Goal: Task Accomplishment & Management: Manage account settings

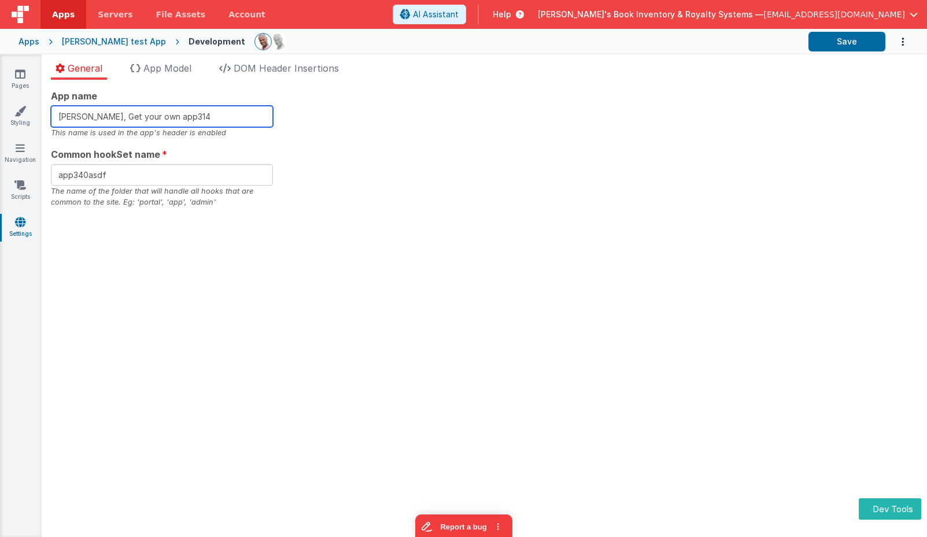
click at [198, 114] on input "[PERSON_NAME], Get your own app314" at bounding box center [162, 116] width 222 height 21
type input "[PERSON_NAME], Get your own app329"
click at [196, 68] on li "App Model" at bounding box center [160, 70] width 71 height 18
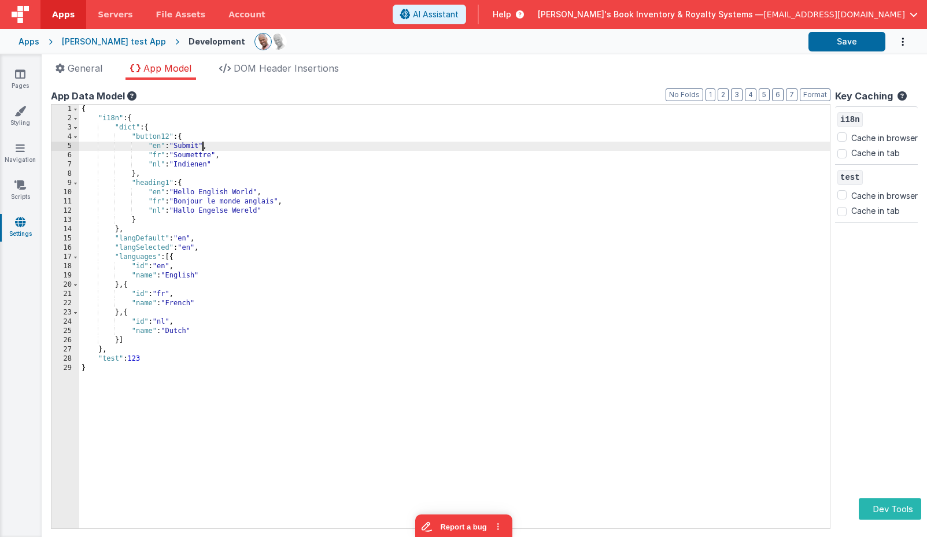
click at [202, 146] on div "{ "i18n" : { "dict" : { "button12" : { "en" : "Submit" , "fr" : "Soumettre" , "…" at bounding box center [454, 326] width 750 height 442
click at [257, 195] on div "{ "i18n" : { "dict" : { "button12" : { "en" : "Submit" , "fr" : "Soumettre" , "…" at bounding box center [454, 326] width 750 height 442
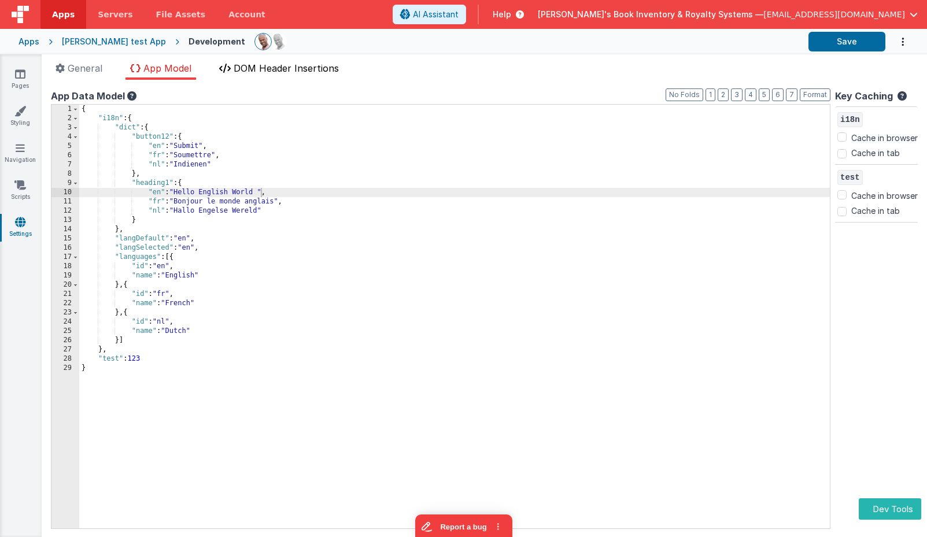
drag, startPoint x: 289, startPoint y: 69, endPoint x: 288, endPoint y: 75, distance: 6.4
click at [289, 69] on span "DOM Header Insertions" at bounding box center [286, 68] width 105 height 12
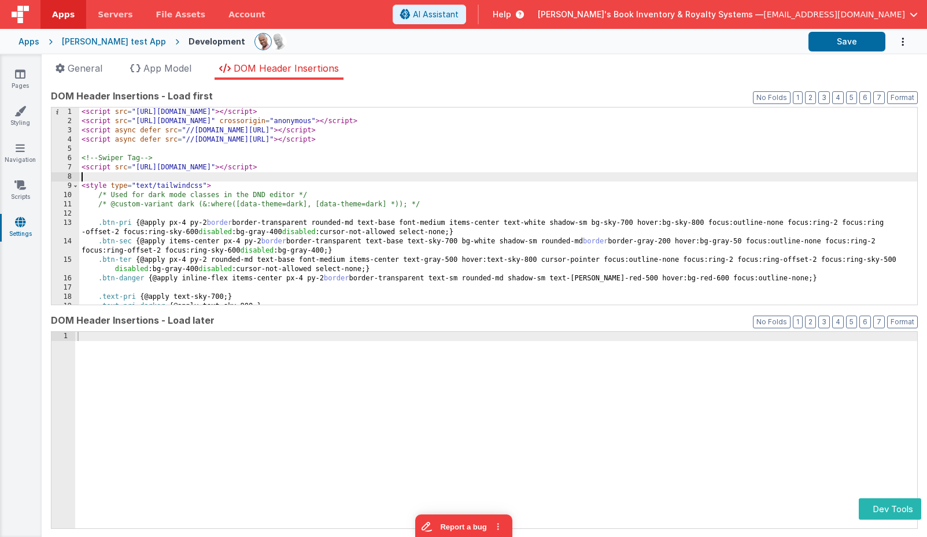
click at [345, 174] on div "< script src = "https://cdn.tailwindcss.com?plugins=forms,typography" > </ scri…" at bounding box center [498, 216] width 838 height 216
click at [309, 148] on div "< script src = "https://cdn.tailwindcss.com?plugins=forms,typography" > </ scri…" at bounding box center [498, 216] width 838 height 216
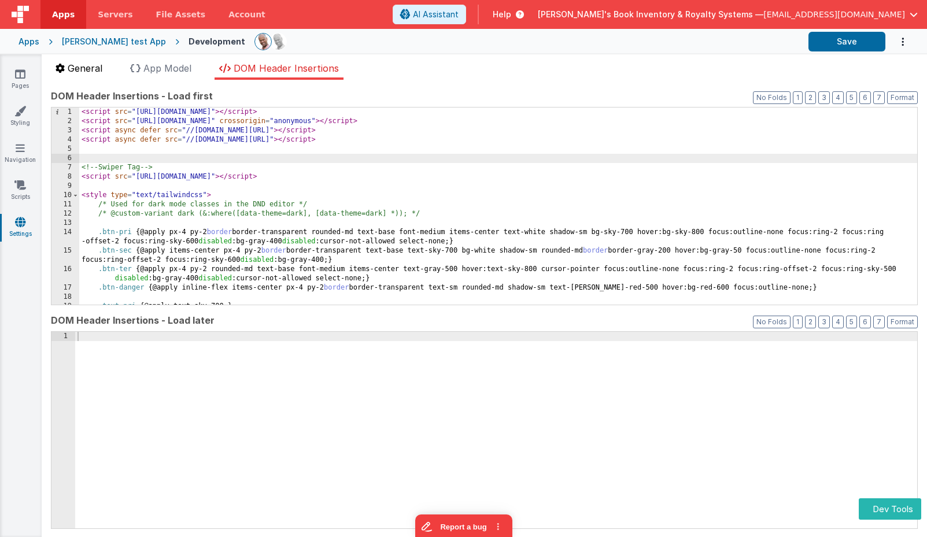
click at [82, 64] on span "General" at bounding box center [85, 68] width 35 height 12
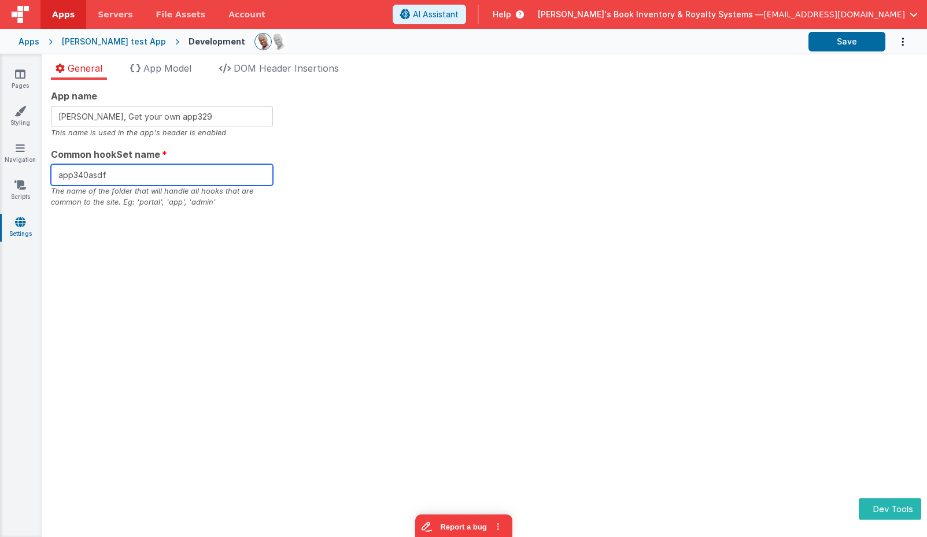
click at [123, 173] on input "app340asdf" at bounding box center [162, 174] width 222 height 21
type input "app"
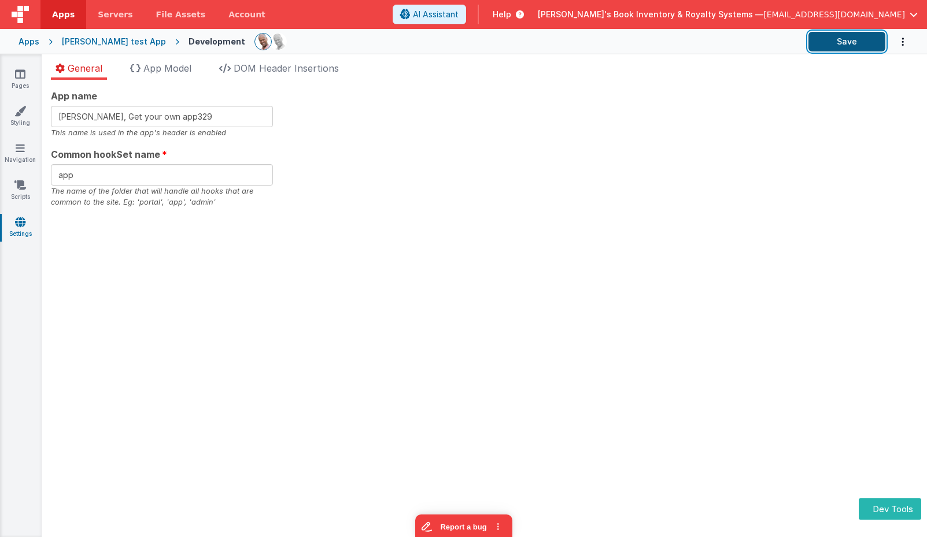
click at [835, 42] on button "Save" at bounding box center [846, 42] width 77 height 20
click at [413, 94] on div "App name Charles GUI, Get your own app329 This name is used in the app's header…" at bounding box center [484, 148] width 866 height 119
drag, startPoint x: 466, startPoint y: 125, endPoint x: 350, endPoint y: 117, distance: 116.5
click at [465, 125] on div "App name Charles GUI, Get your own app329 This name is used in the app's header…" at bounding box center [484, 148] width 866 height 119
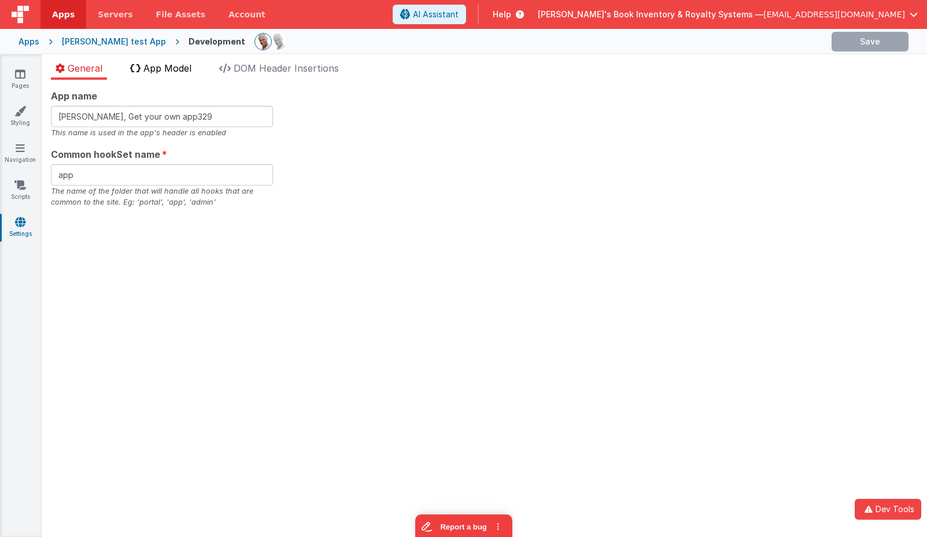
drag, startPoint x: 172, startPoint y: 61, endPoint x: 177, endPoint y: 77, distance: 16.5
click at [172, 61] on li "App Model" at bounding box center [160, 70] width 71 height 18
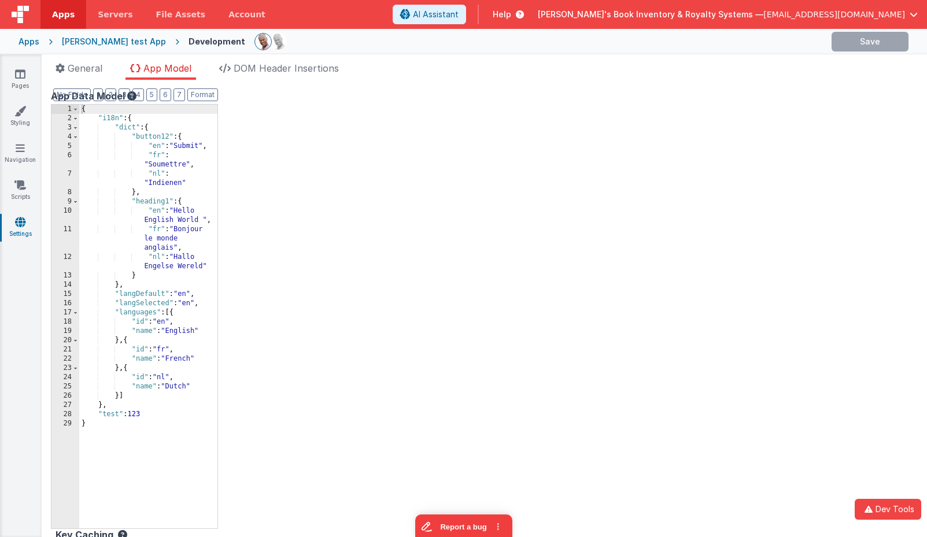
click at [203, 218] on div "{ "i18n" : { "dict" : { "button12" : { "en" : "Submit" , "fr" : "Soumettre" , "…" at bounding box center [148, 326] width 138 height 442
click at [297, 69] on span "DOM Header Insertions" at bounding box center [286, 68] width 105 height 12
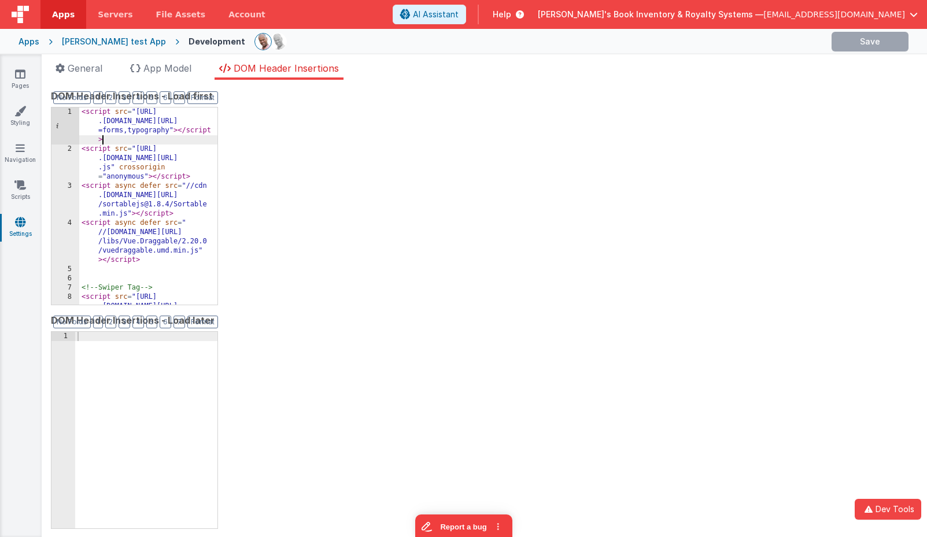
click at [171, 140] on div "< script src = "https://cdn .tailwindcss.com?plugins =forms,typography" > </ sc…" at bounding box center [148, 243] width 138 height 271
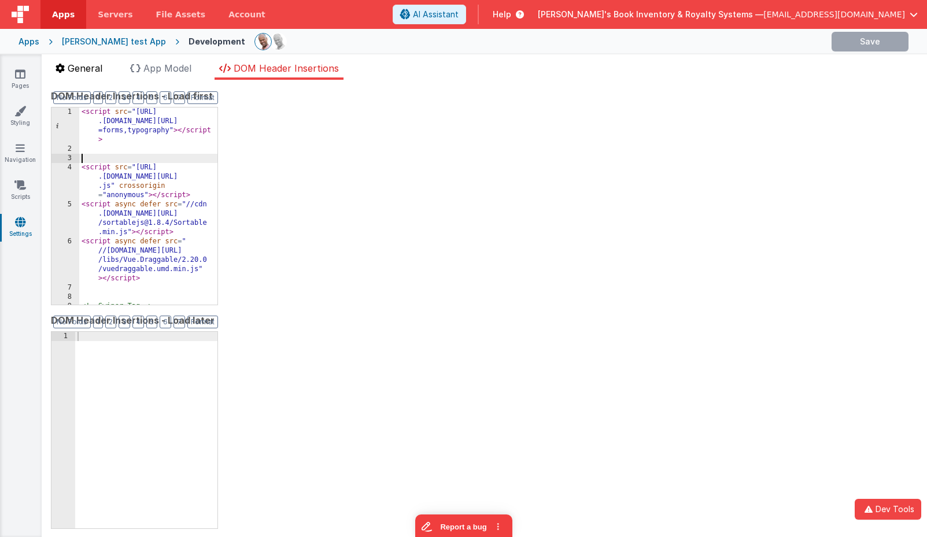
click at [83, 67] on span "General" at bounding box center [85, 68] width 35 height 12
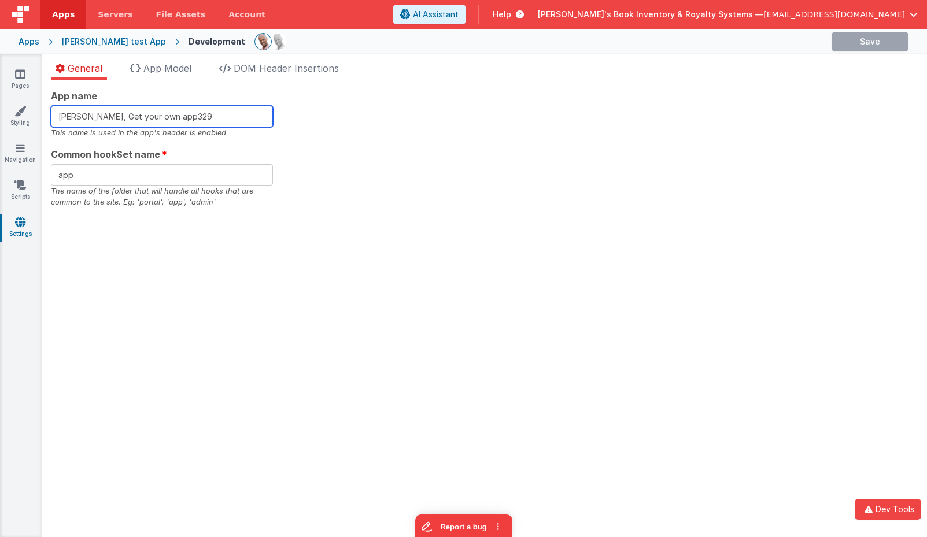
click at [206, 122] on input "Charles GUI, Get your own app329" at bounding box center [162, 116] width 222 height 21
type input "Charles GUI, Get your own app330"
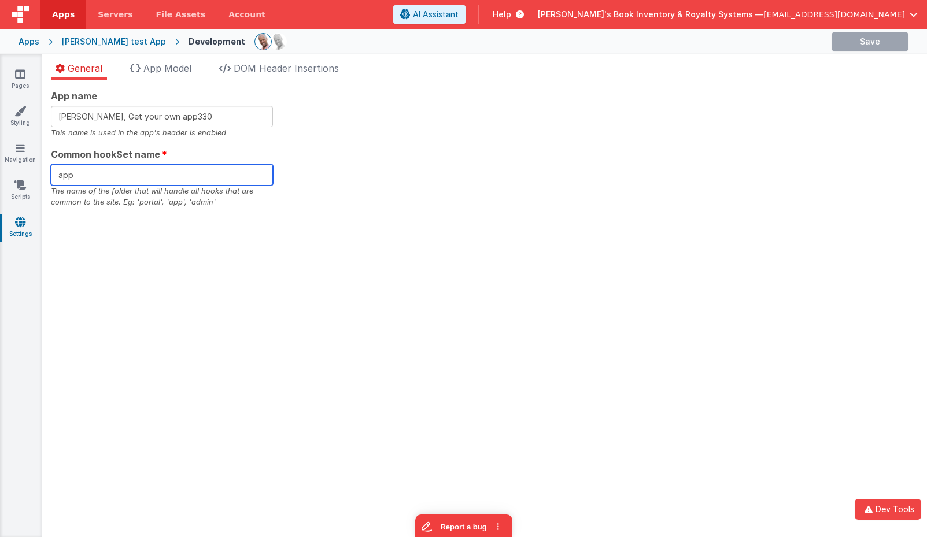
click at [175, 181] on input "app" at bounding box center [162, 174] width 222 height 21
type input "app331"
click at [455, 182] on div "App name Charles GUI, Get your own app330 This name is used in the app's header…" at bounding box center [484, 148] width 866 height 119
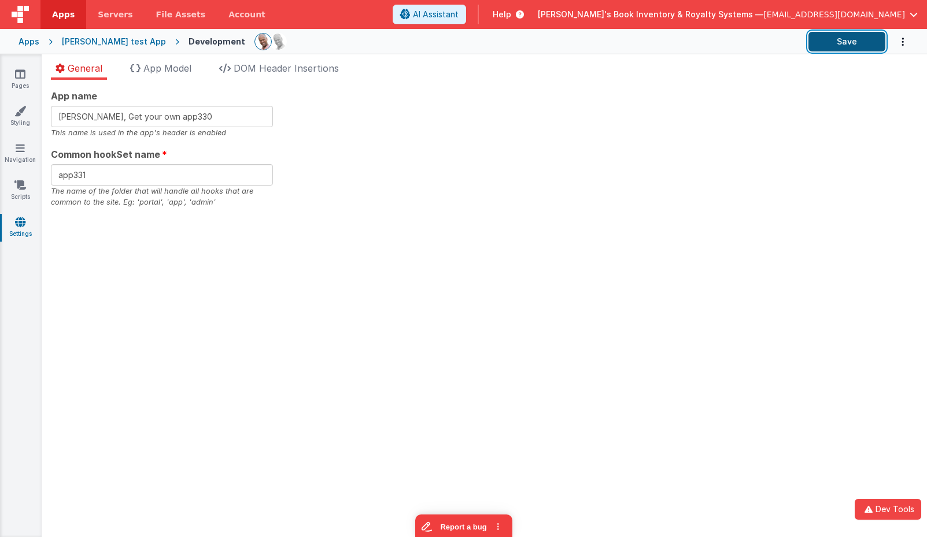
drag, startPoint x: 851, startPoint y: 42, endPoint x: 858, endPoint y: 46, distance: 7.8
click at [851, 42] on button "Save" at bounding box center [846, 42] width 77 height 20
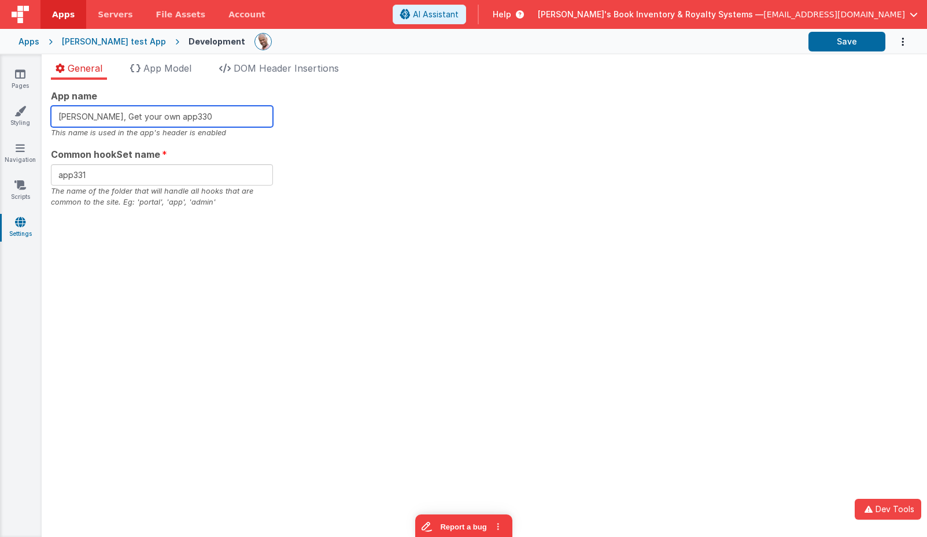
click at [213, 124] on input "Charles GUI, Get your own app330" at bounding box center [162, 116] width 222 height 21
type input "Charles GUI, Get your own app336"
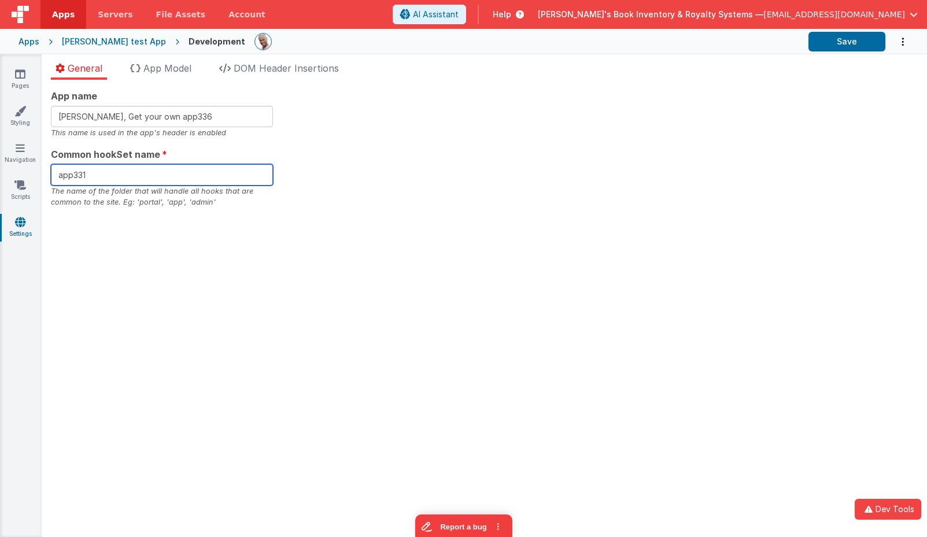
click at [152, 176] on input "app331" at bounding box center [162, 174] width 222 height 21
type input "app336"
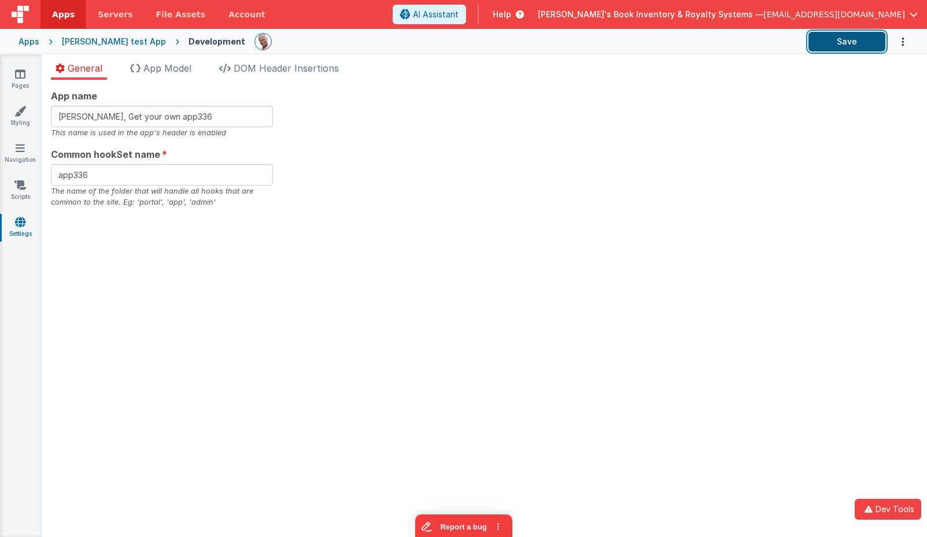
click at [855, 42] on button "Save" at bounding box center [846, 42] width 77 height 20
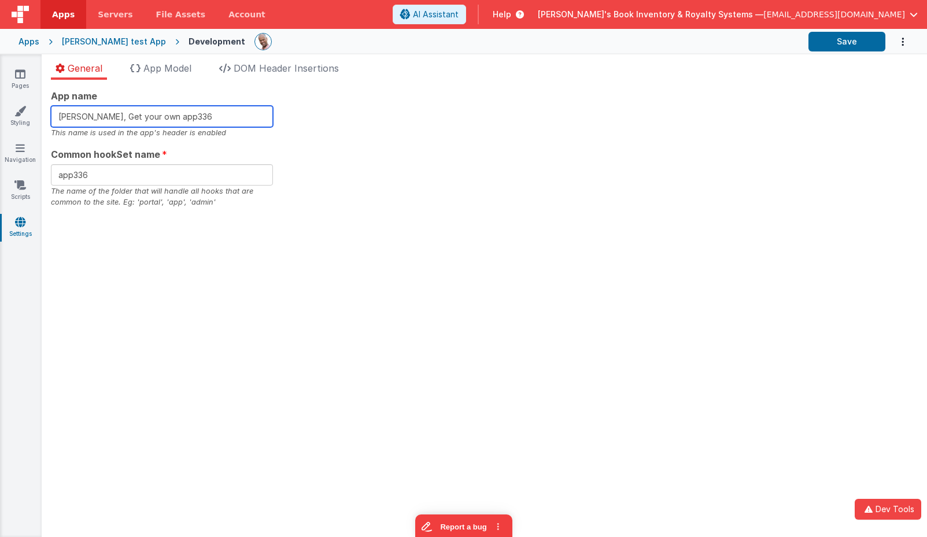
click at [231, 116] on input "Charles GUI, Get your own app336" at bounding box center [162, 116] width 222 height 21
type input "Charles GUI, Get your own app338"
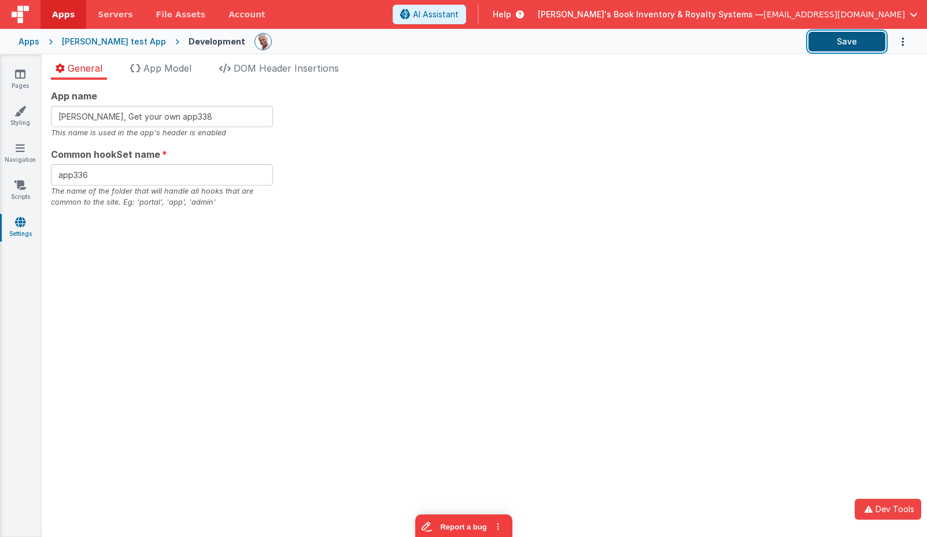
click at [847, 43] on button "Save" at bounding box center [846, 42] width 77 height 20
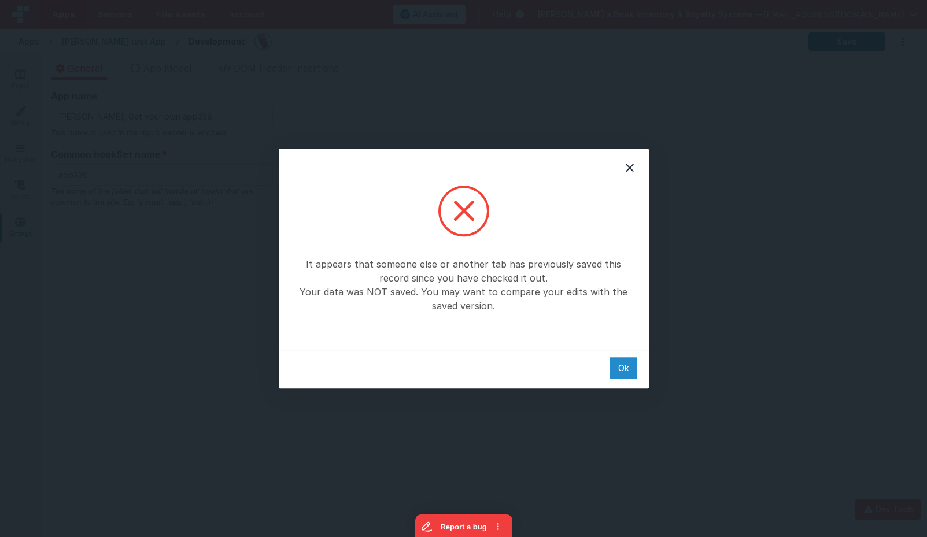
click at [618, 359] on div "Ok" at bounding box center [623, 367] width 27 height 21
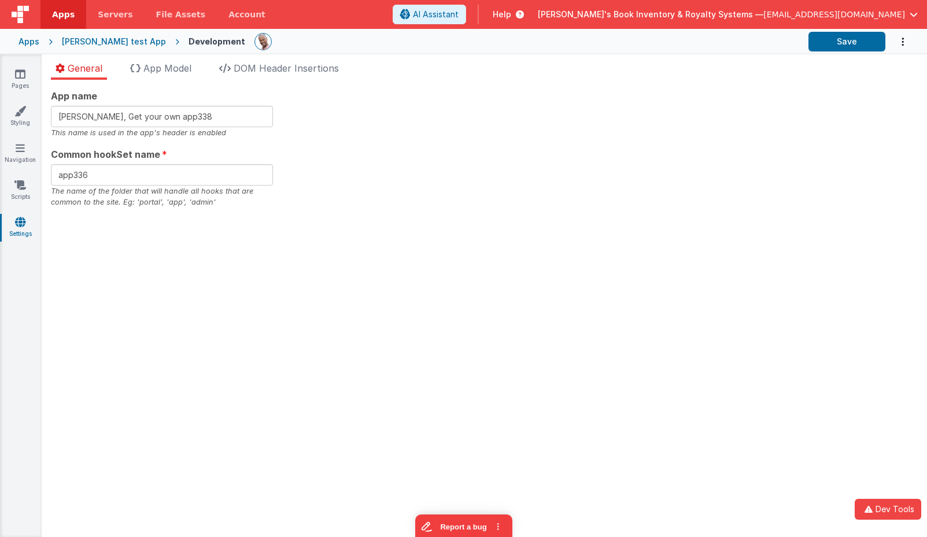
click at [391, 253] on div "App name Charles GUI, Get your own app338 This name is used in the app's header…" at bounding box center [484, 308] width 885 height 457
drag, startPoint x: 172, startPoint y: 70, endPoint x: 199, endPoint y: 67, distance: 26.7
click at [172, 70] on span "App Model" at bounding box center [167, 68] width 48 height 12
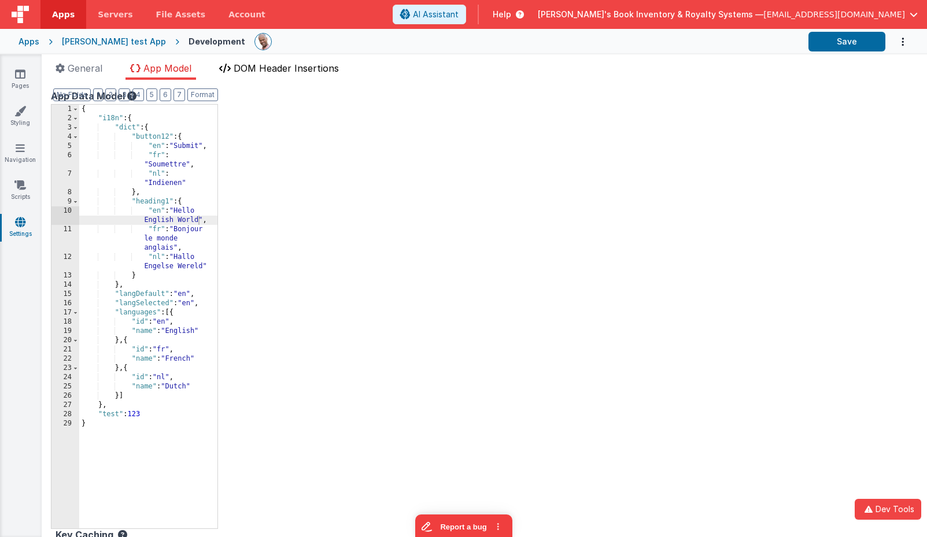
click at [247, 66] on span "DOM Header Insertions" at bounding box center [286, 68] width 105 height 12
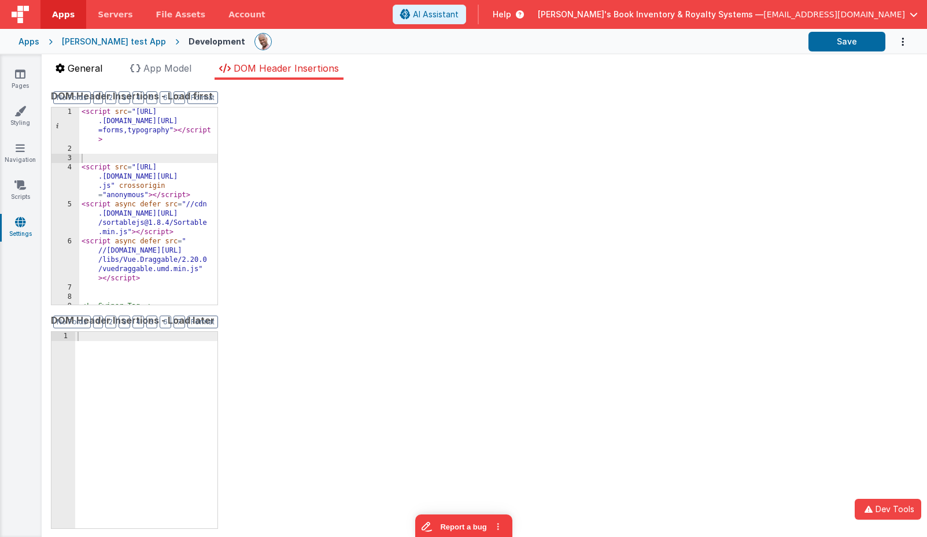
click at [89, 68] on span "General" at bounding box center [85, 68] width 35 height 12
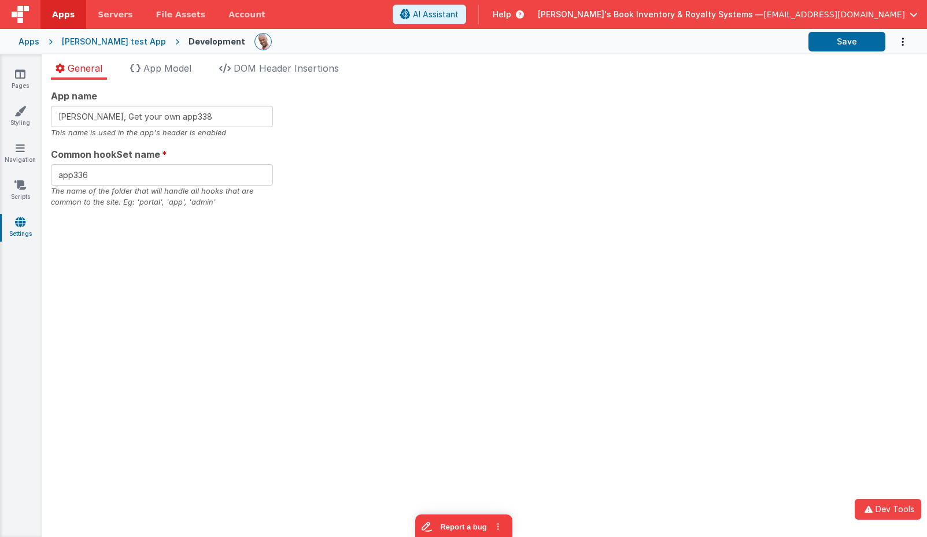
click at [543, 215] on div "App name Charles GUI, Get your own app338 This name is used in the app's header…" at bounding box center [484, 308] width 885 height 457
click at [213, 121] on input "Charles GUI, Get your own app338" at bounding box center [162, 116] width 222 height 21
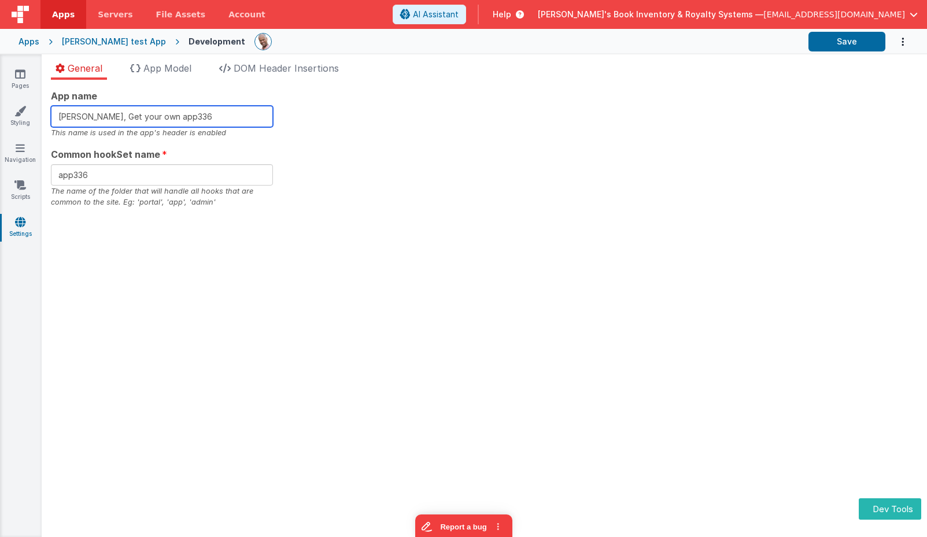
click at [206, 110] on input "[PERSON_NAME], Get your own app336" at bounding box center [162, 116] width 222 height 21
click at [205, 116] on input "[PERSON_NAME], Get your own app336" at bounding box center [162, 116] width 222 height 21
type input "Charles GUI, Get your own app339"
click at [716, 125] on div "App name Charles GUI, Get your own app339 This name is used in the app's header…" at bounding box center [484, 148] width 866 height 119
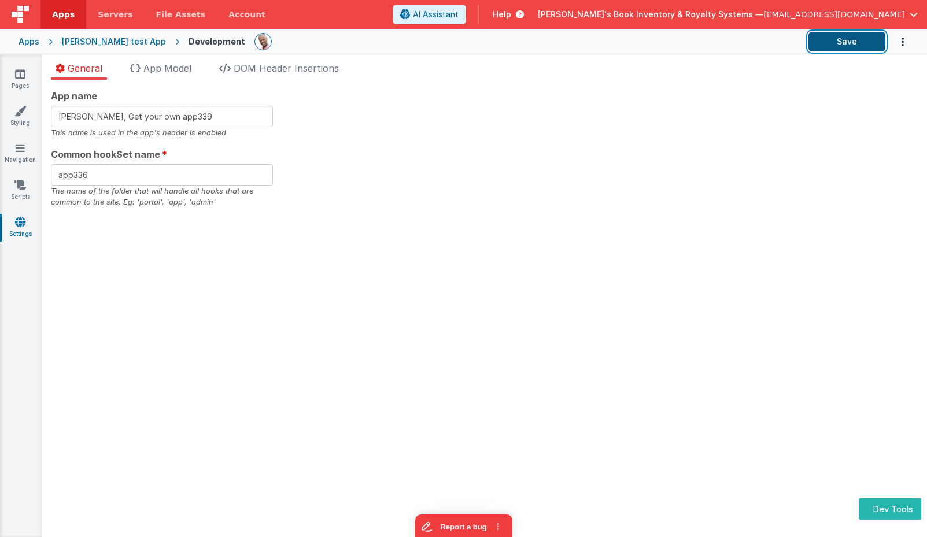
click at [857, 42] on button "Save" at bounding box center [846, 42] width 77 height 20
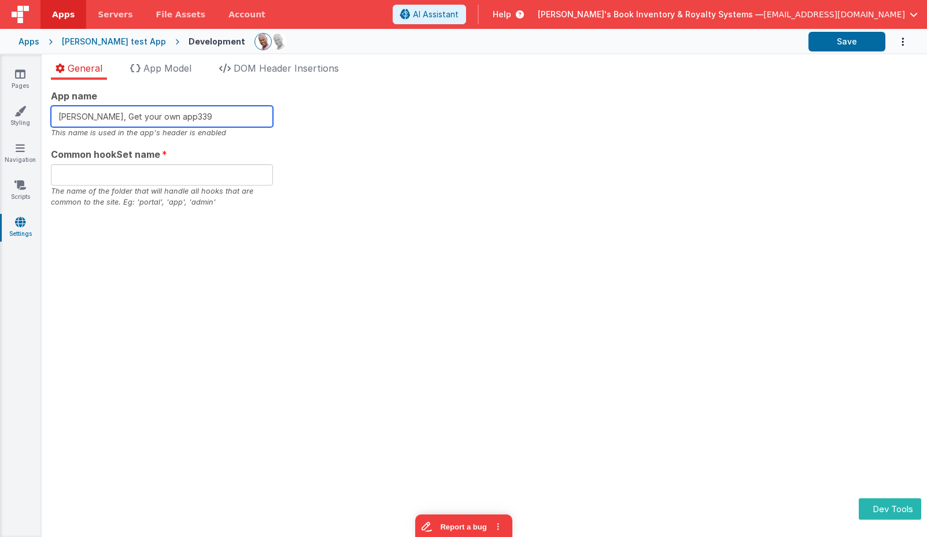
click at [235, 113] on input "Charles GUI, Get your own app339" at bounding box center [162, 116] width 222 height 21
type input "[PERSON_NAME], Get your own app345"
click at [171, 71] on span "App Model" at bounding box center [167, 68] width 48 height 12
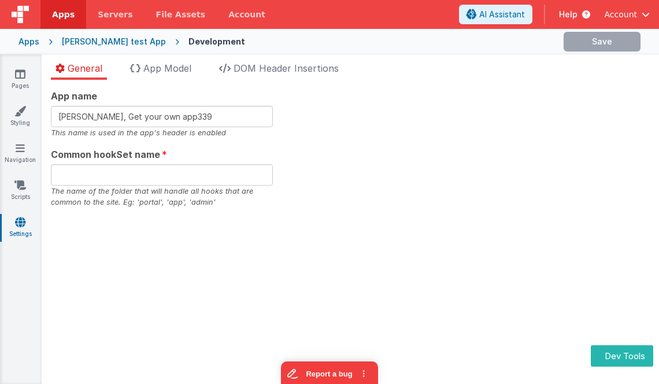
type input "app336"
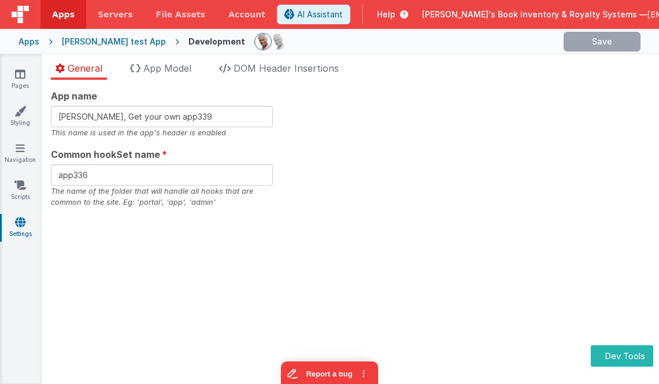
click at [316, 126] on div "App name Charles GUI, Get your own app339 This name is used in the app's header…" at bounding box center [350, 148] width 599 height 119
click at [377, 138] on div "App name This name is used in the app's header is enabled Common hookSet name a…" at bounding box center [350, 148] width 599 height 119
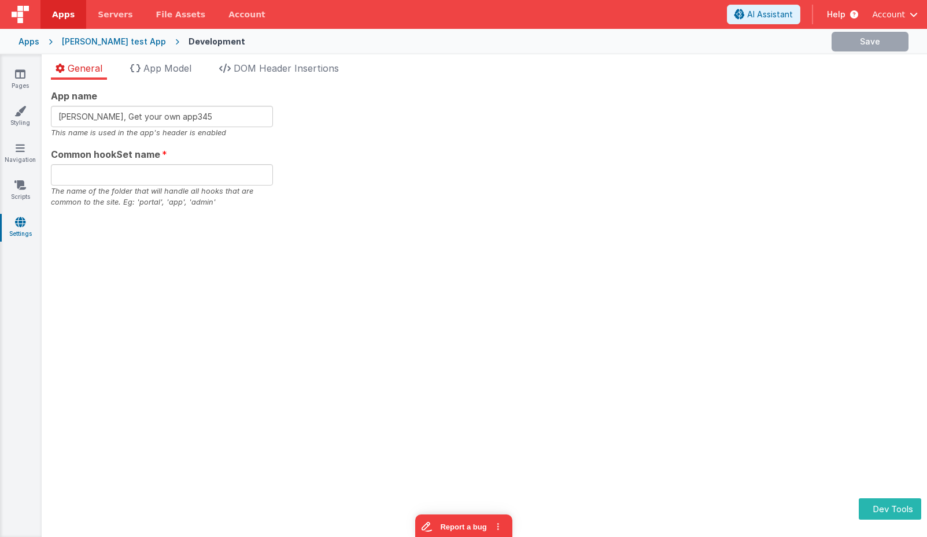
type input "Charles GUI, Get your own app339"
type input "app336"
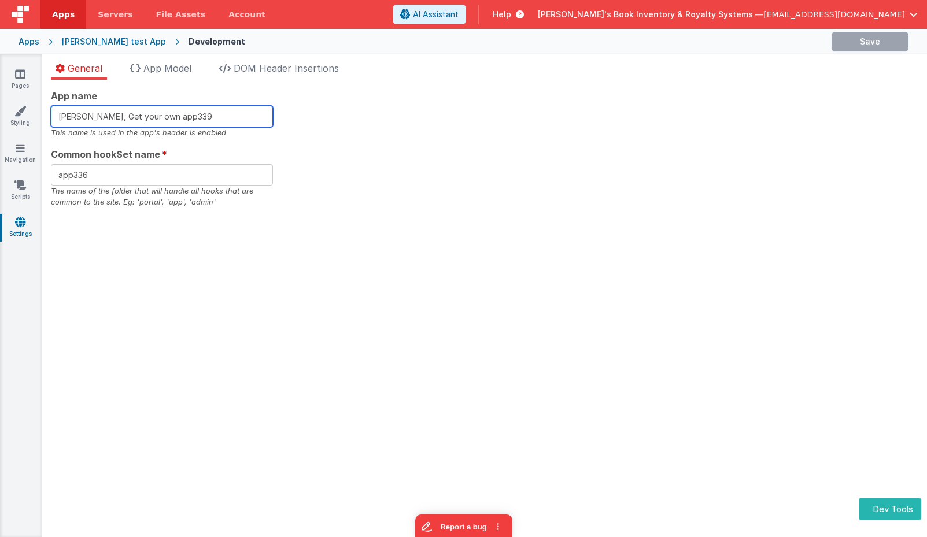
click at [229, 113] on input "Charles GUI, Get your own app339" at bounding box center [162, 116] width 222 height 21
type input "Charles GUI, Get your own app345"
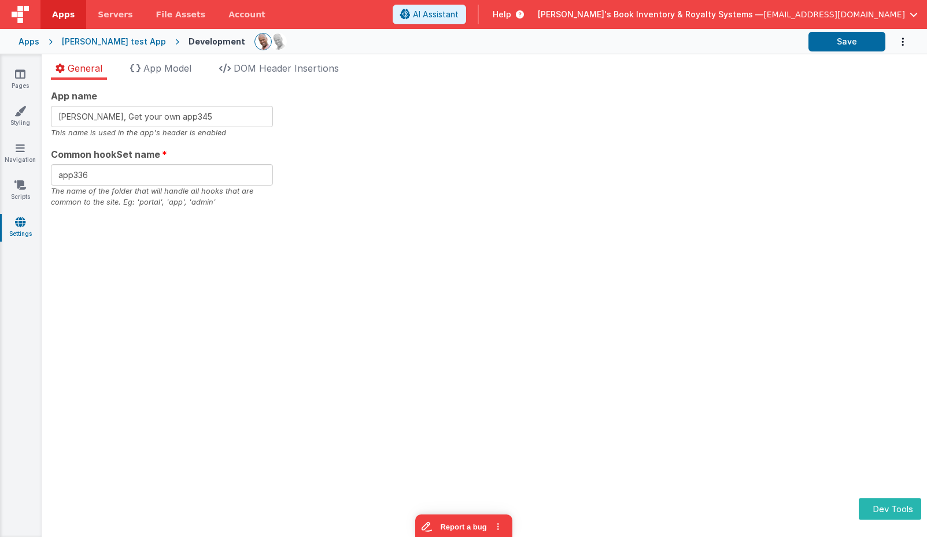
click at [394, 154] on div "App name Charles GUI, Get your own app345 This name is used in the app's header…" at bounding box center [484, 148] width 866 height 119
click at [847, 45] on button "Save" at bounding box center [846, 42] width 77 height 20
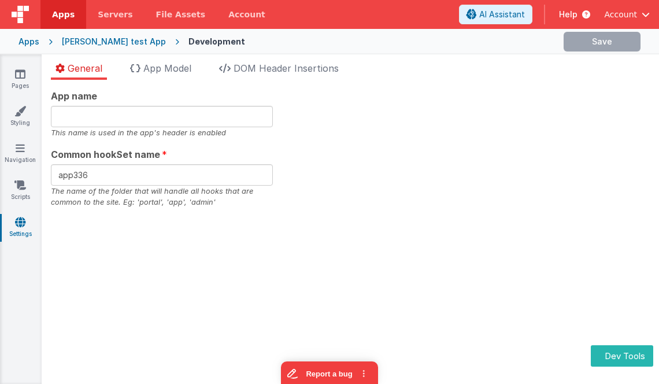
type input "[PERSON_NAME], Get your own app339"
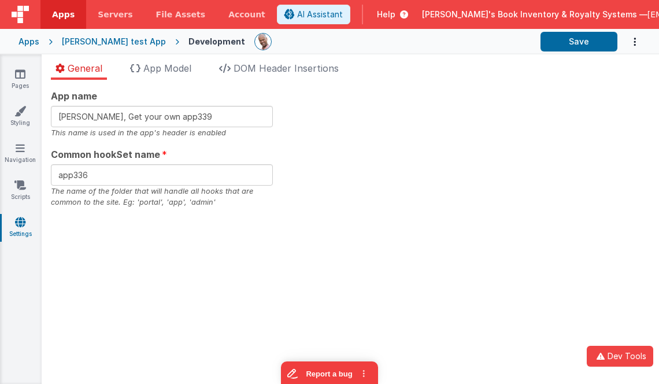
click at [349, 138] on div "App name [PERSON_NAME], Get your own app339 This name is used in the app's head…" at bounding box center [350, 148] width 599 height 119
click at [397, 175] on div "App name [PERSON_NAME], Get your own app339 This name is used in the app's head…" at bounding box center [350, 148] width 599 height 119
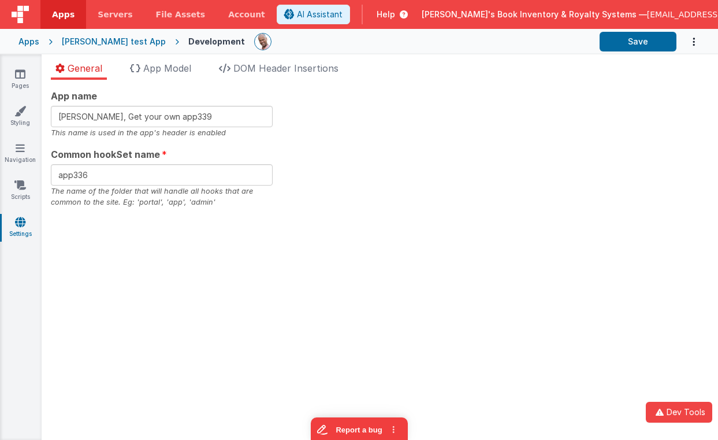
click at [366, 102] on div "App name [PERSON_NAME], Get your own app339 This name is used in the app's head…" at bounding box center [380, 148] width 658 height 119
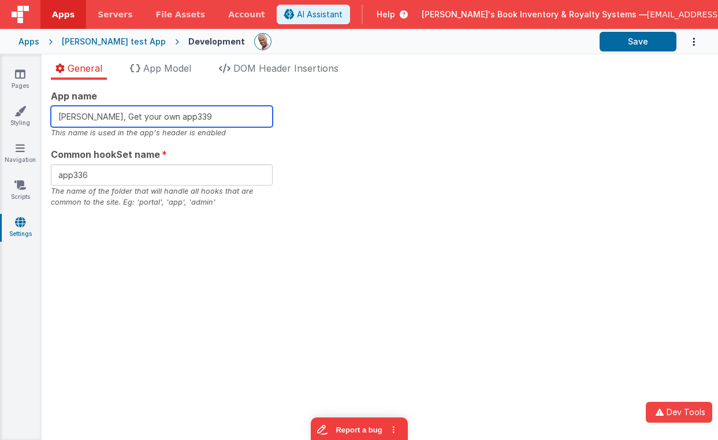
drag, startPoint x: 226, startPoint y: 112, endPoint x: 280, endPoint y: 109, distance: 53.8
click at [226, 112] on input "[PERSON_NAME], Get your own app339" at bounding box center [162, 116] width 222 height 21
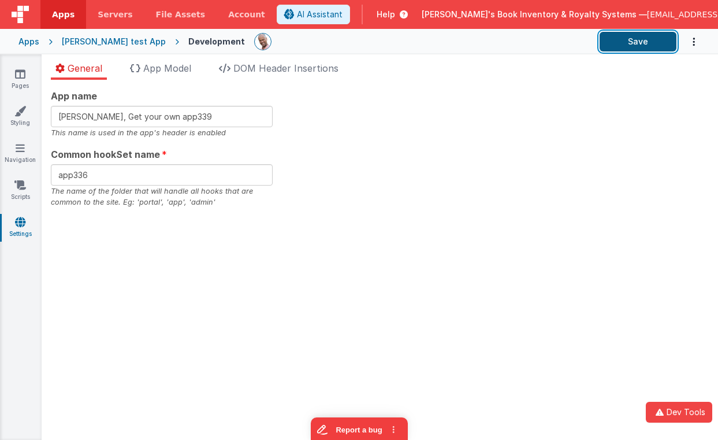
click at [658, 40] on button "Save" at bounding box center [638, 42] width 77 height 20
click at [18, 192] on link "Scripts" at bounding box center [20, 190] width 42 height 23
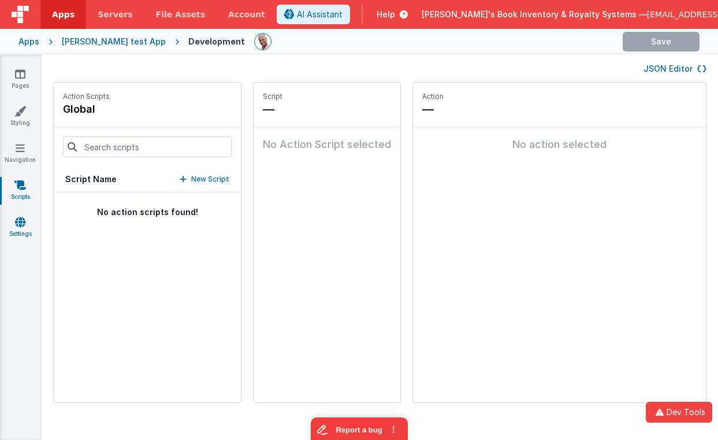
click at [22, 227] on icon at bounding box center [20, 222] width 10 height 12
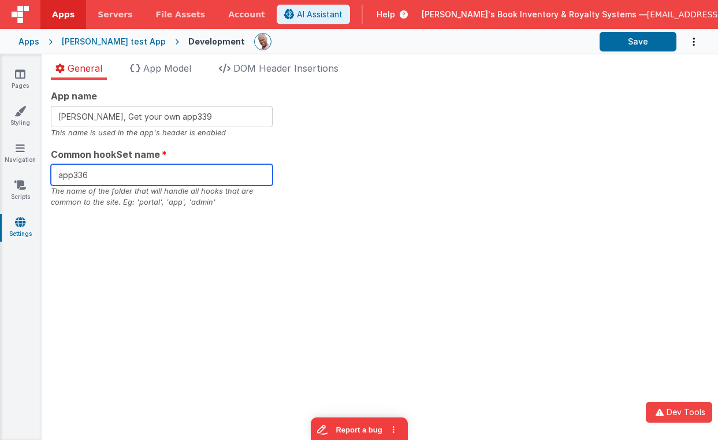
drag, startPoint x: 157, startPoint y: 174, endPoint x: 206, endPoint y: 125, distance: 69.1
click at [161, 173] on input "app336" at bounding box center [162, 174] width 222 height 21
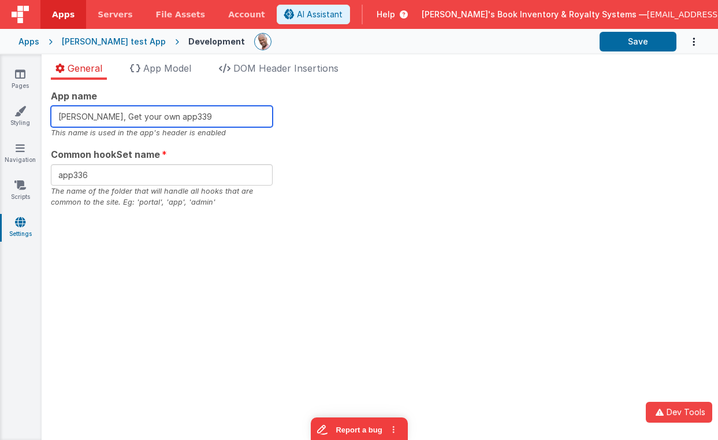
click at [208, 119] on input "[PERSON_NAME], Get your own app339" at bounding box center [162, 116] width 222 height 21
type input "Charles GUI, Get your own app413"
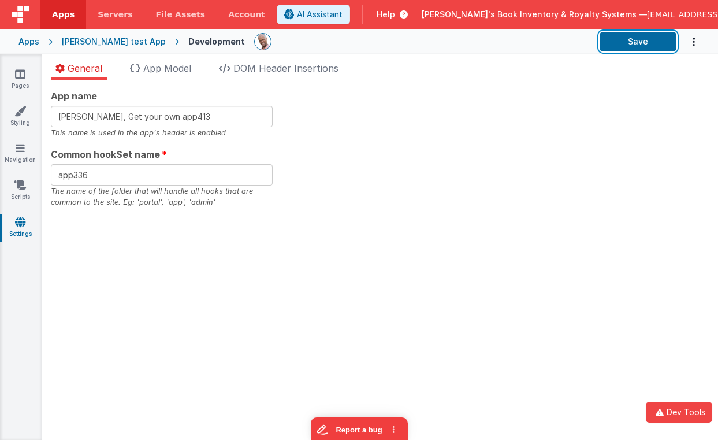
drag, startPoint x: 645, startPoint y: 39, endPoint x: 697, endPoint y: 81, distance: 66.2
click at [645, 39] on button "Save" at bounding box center [638, 42] width 77 height 20
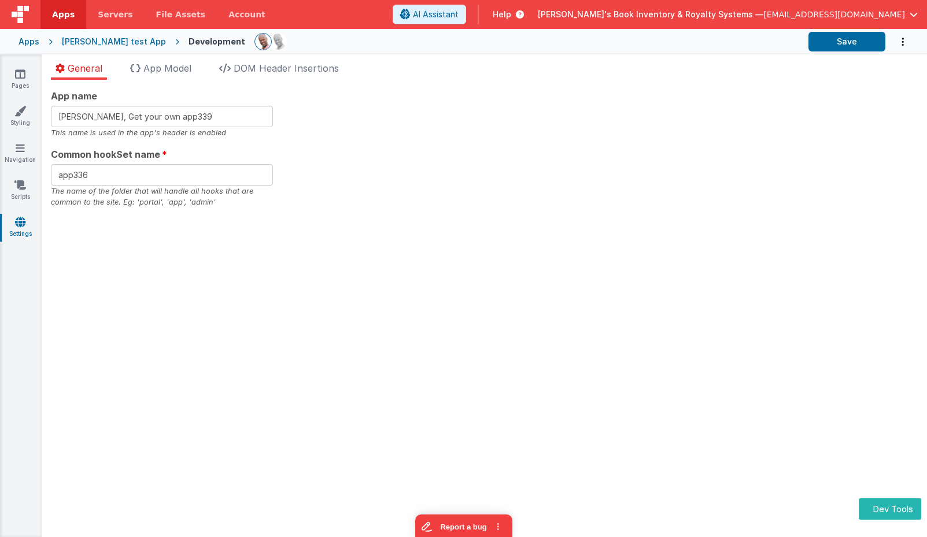
click at [389, 155] on div "App name [PERSON_NAME], Get your own app339 This name is used in the app's head…" at bounding box center [484, 148] width 866 height 119
click at [208, 118] on input "[PERSON_NAME], Get your own app339" at bounding box center [162, 116] width 222 height 21
type input "[PERSON_NAME], Get your own app348"
click at [128, 172] on input "app336" at bounding box center [162, 174] width 222 height 21
type input "app"
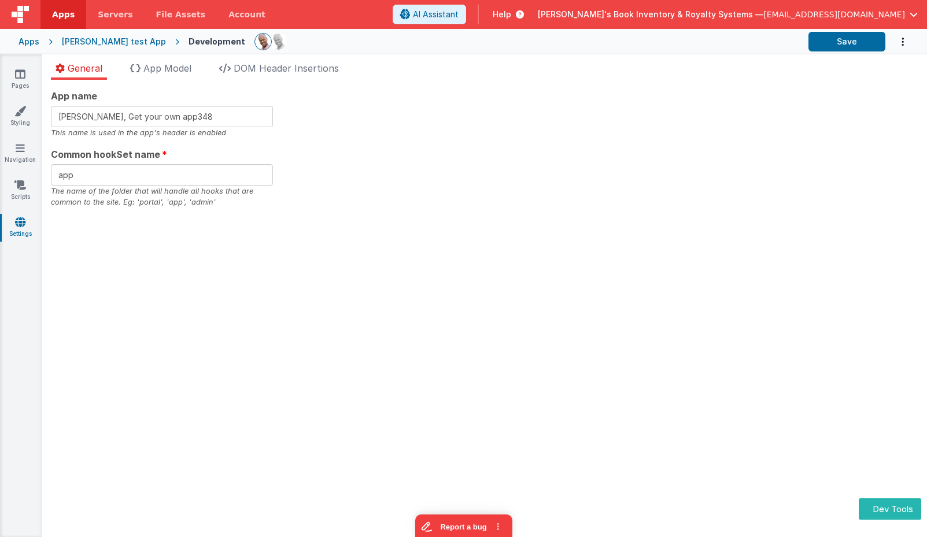
drag, startPoint x: 750, startPoint y: 114, endPoint x: 332, endPoint y: 102, distance: 418.6
click at [746, 113] on div "App name [PERSON_NAME], Get your own app348 This name is used in the app's head…" at bounding box center [484, 148] width 866 height 119
click at [725, 95] on div "App name [PERSON_NAME], Get your own app348 This name is used in the app's head…" at bounding box center [484, 148] width 866 height 119
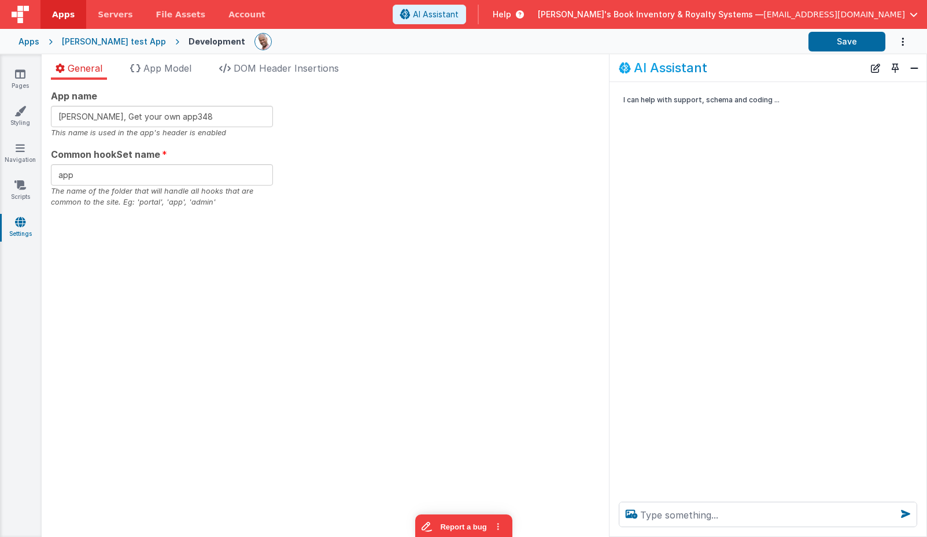
drag, startPoint x: 547, startPoint y: 123, endPoint x: 110, endPoint y: 105, distance: 437.9
click at [538, 123] on div "App name [PERSON_NAME], Get your own app348 This name is used in the app's head…" at bounding box center [325, 148] width 549 height 119
click at [12, 86] on link "Pages" at bounding box center [20, 79] width 42 height 23
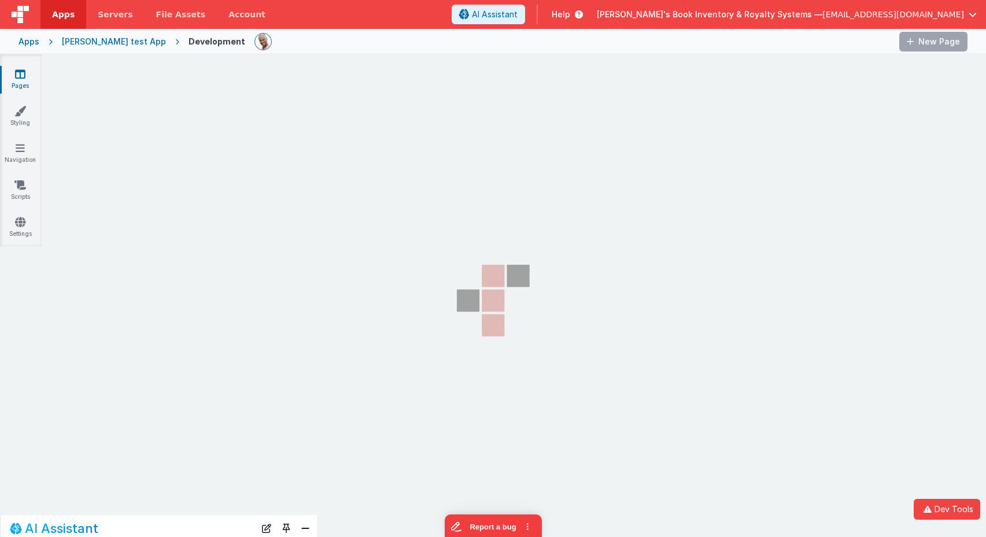
click at [353, 101] on section "Pages Styling Navigation Scripts Settings AI Assistant I can help with support,…" at bounding box center [493, 335] width 986 height 562
click at [208, 87] on section "Pages Styling Navigation Scripts Settings AI Assistant I can help with support,…" at bounding box center [493, 335] width 986 height 562
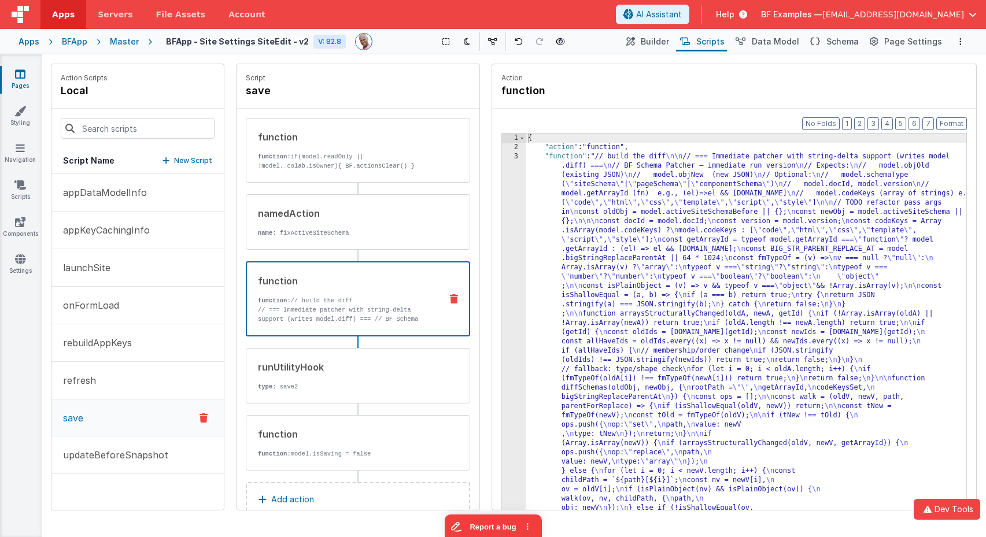
click at [377, 281] on div "function" at bounding box center [345, 281] width 174 height 14
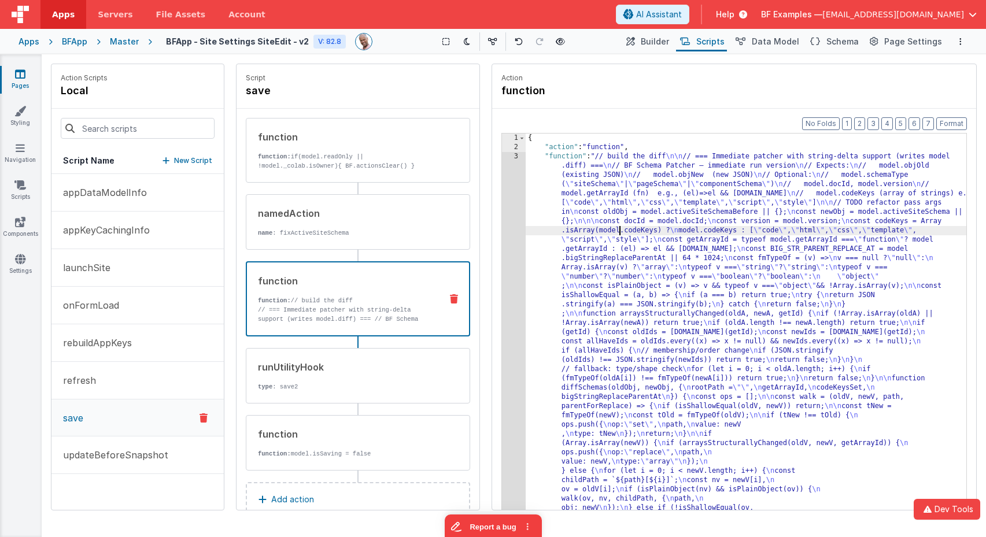
drag, startPoint x: 619, startPoint y: 231, endPoint x: 567, endPoint y: 221, distance: 52.9
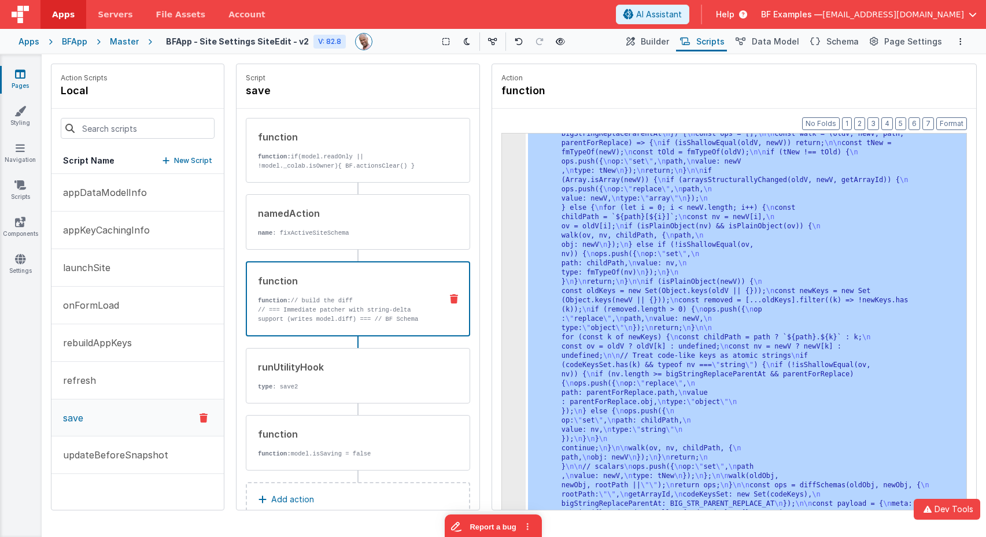
click at [510, 199] on div "3 4 5" at bounding box center [514, 423] width 24 height 1069
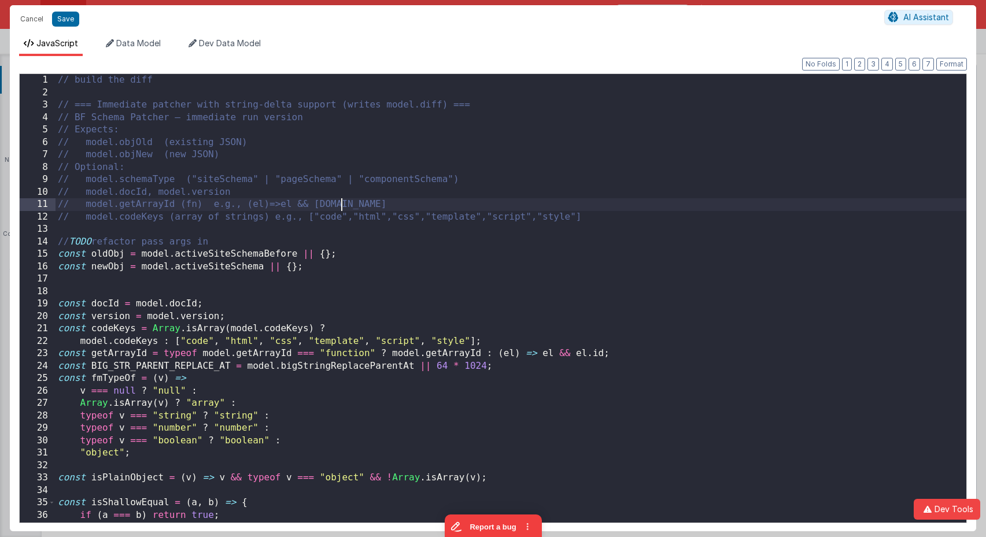
click at [510, 199] on div "// build the diff // === Immediate patcher with string-delta support (writes mo…" at bounding box center [510, 313] width 910 height 479
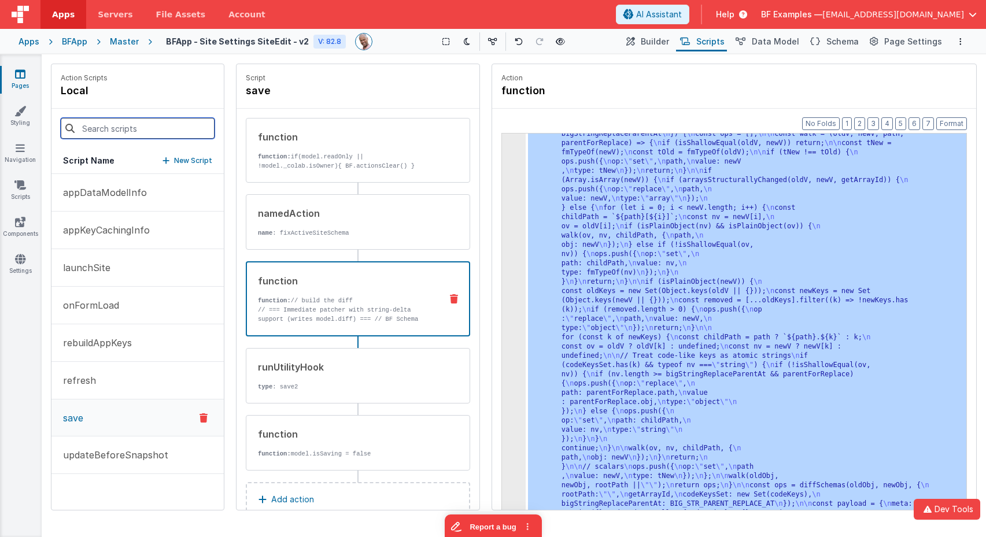
click at [105, 131] on input at bounding box center [138, 128] width 154 height 21
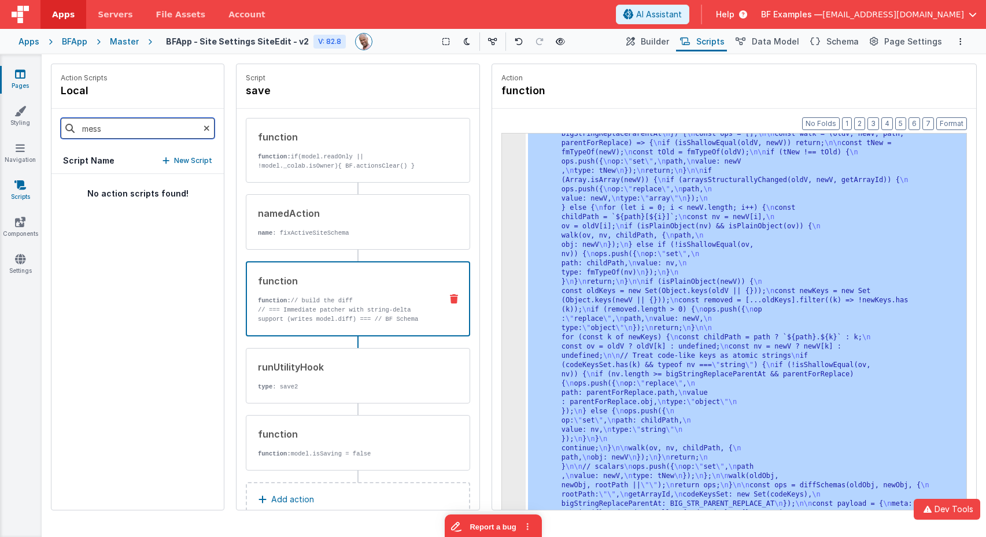
type input "mess"
click at [19, 188] on icon at bounding box center [20, 185] width 12 height 12
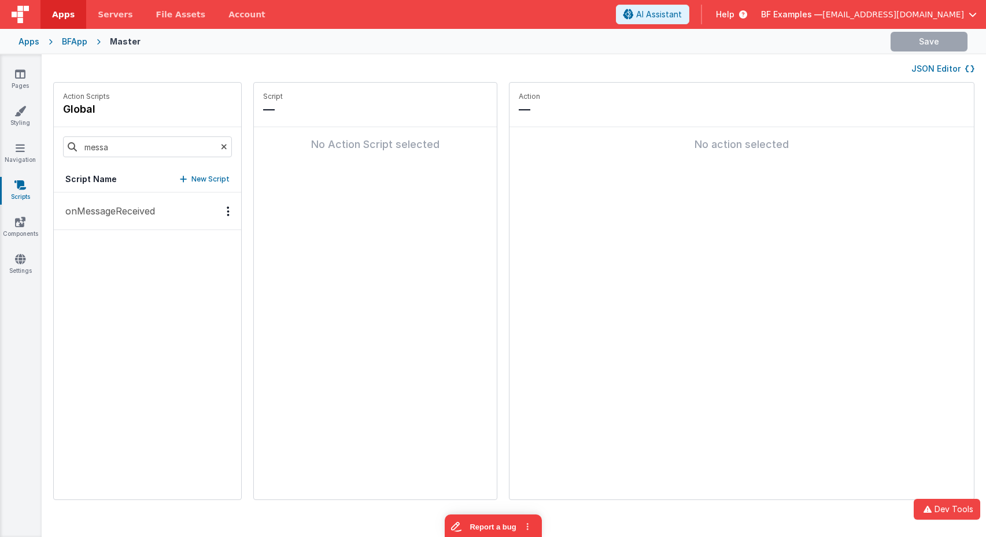
drag, startPoint x: 118, startPoint y: 213, endPoint x: 129, endPoint y: 213, distance: 10.4
click at [118, 213] on p "onMessageReceived" at bounding box center [106, 211] width 97 height 14
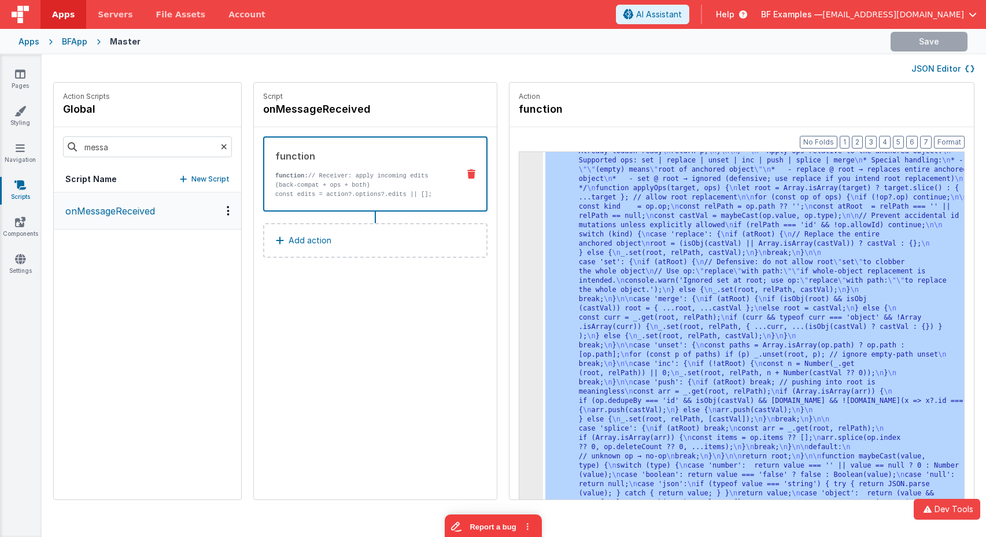
scroll to position [421, 0]
click at [519, 198] on div "3" at bounding box center [531, 137] width 24 height 777
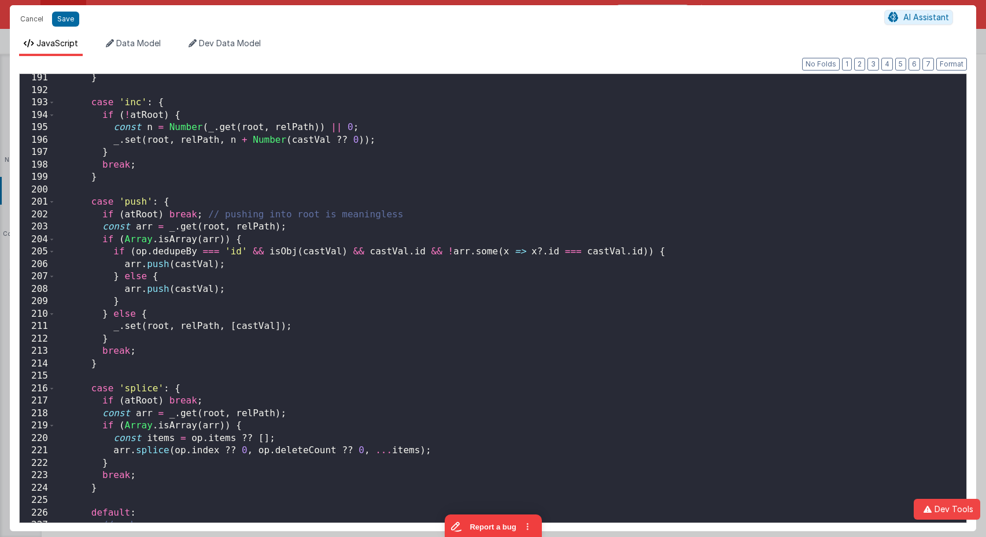
scroll to position [2720, 0]
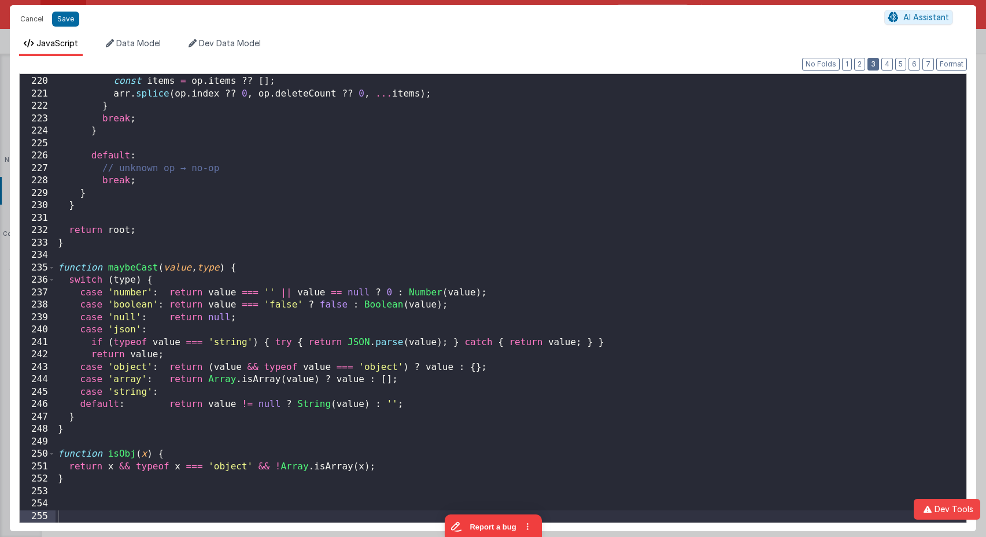
drag, startPoint x: 877, startPoint y: 68, endPoint x: 868, endPoint y: 66, distance: 10.1
click at [877, 68] on button "3" at bounding box center [873, 64] width 12 height 13
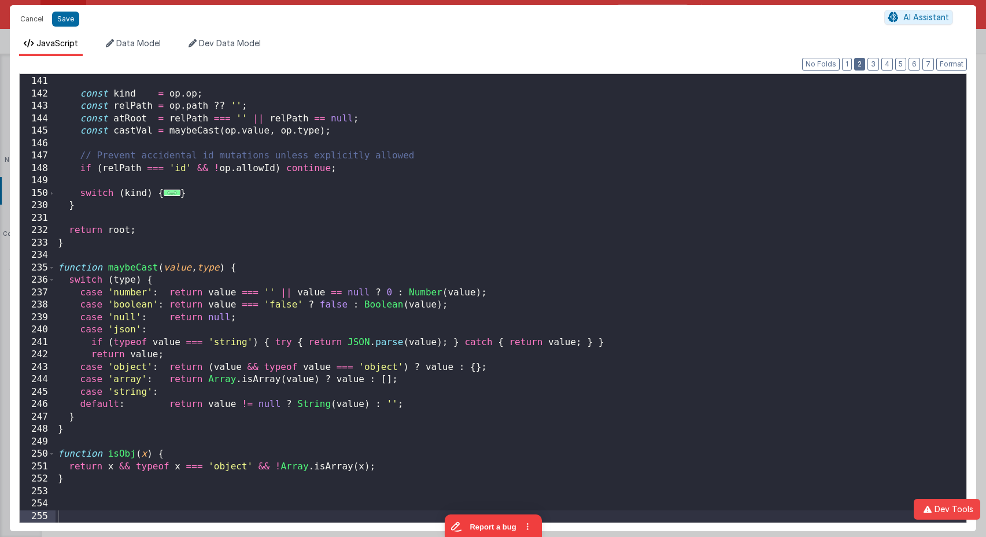
click at [860, 64] on button "2" at bounding box center [859, 64] width 11 height 13
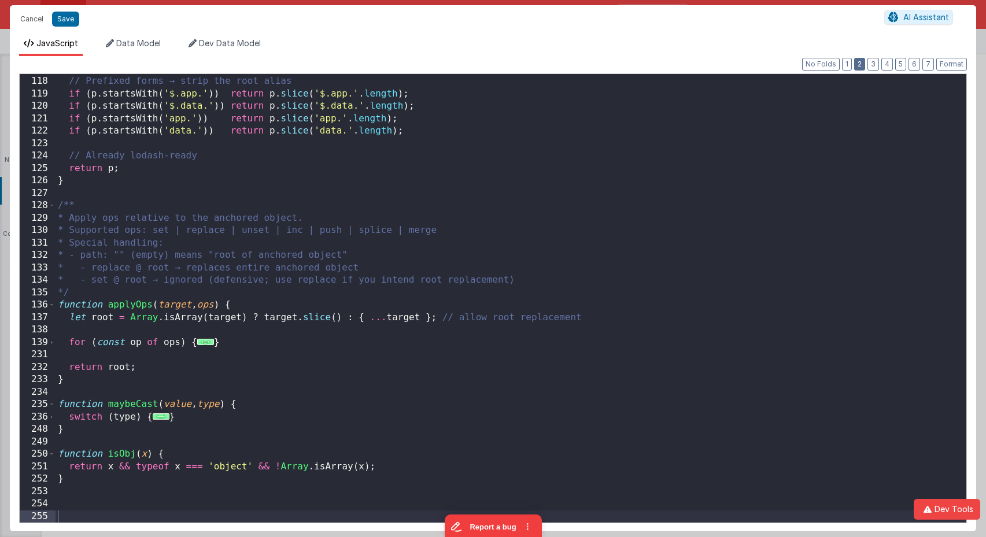
scroll to position [968, 0]
click at [850, 64] on button "1" at bounding box center [847, 64] width 10 height 13
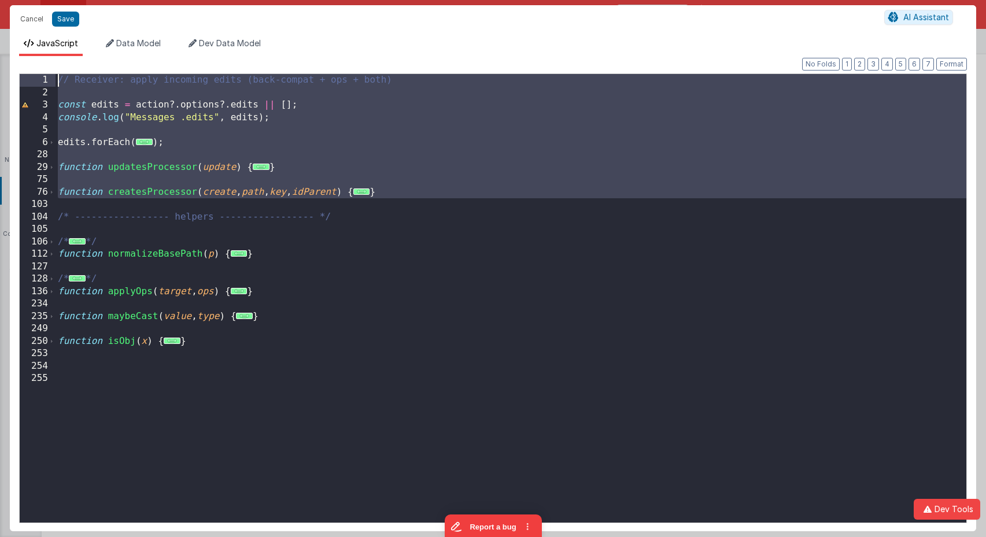
drag, startPoint x: 177, startPoint y: 206, endPoint x: 30, endPoint y: 60, distance: 207.6
click at [30, 58] on div "Format 7 6 5 4 3 2 1 No Folds 1 2 3 4 5 6 28 29 75 76 103 104 105 106 112 127 1…" at bounding box center [493, 293] width 966 height 475
click at [370, 192] on span "..." at bounding box center [361, 191] width 17 height 6
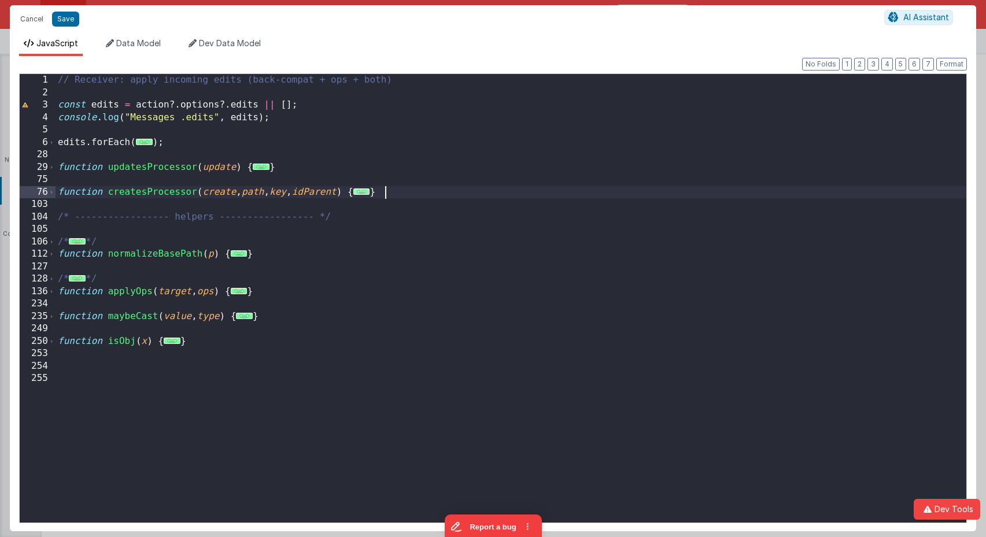
click at [370, 193] on span "..." at bounding box center [361, 191] width 17 height 6
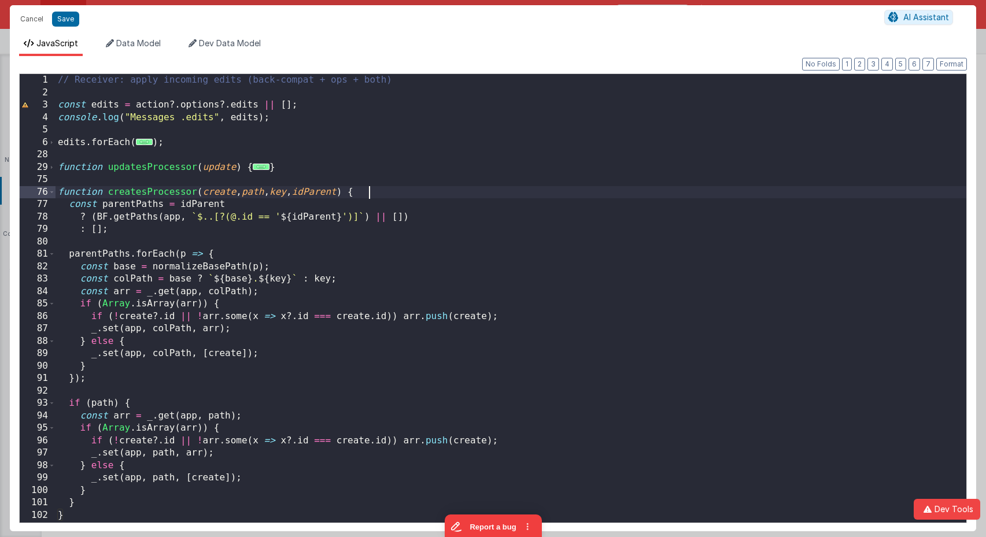
scroll to position [185, 0]
click at [262, 170] on span "..." at bounding box center [261, 167] width 17 height 6
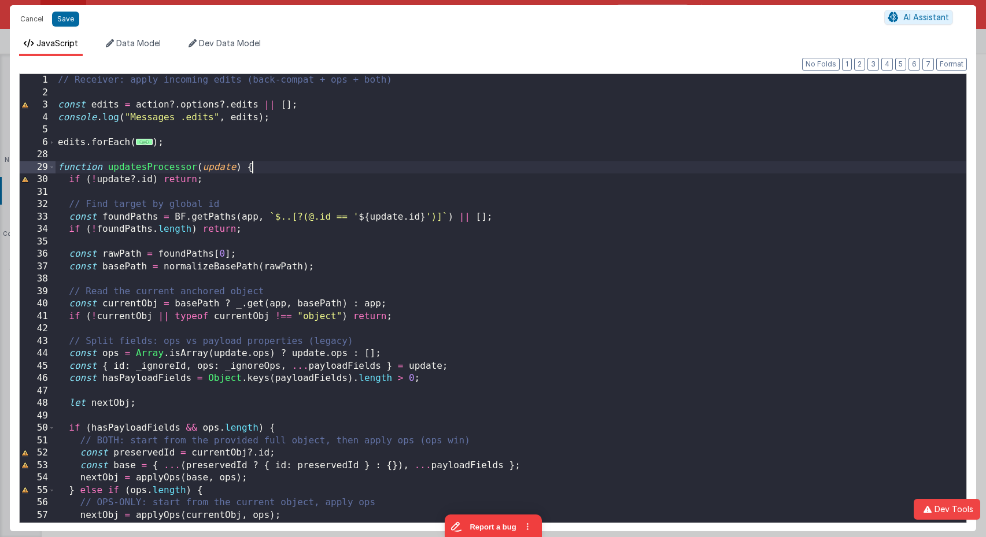
click at [141, 139] on span "..." at bounding box center [144, 142] width 17 height 6
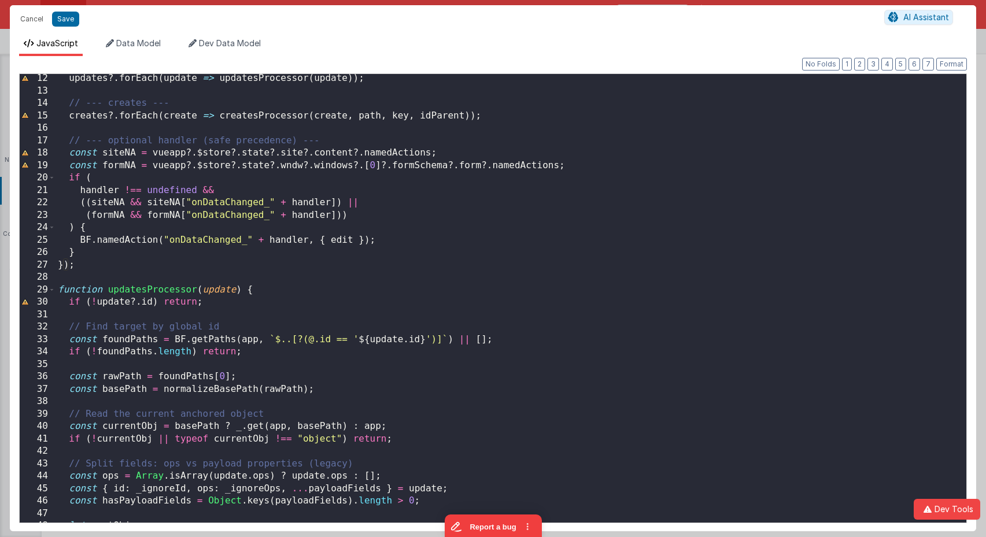
scroll to position [0, 0]
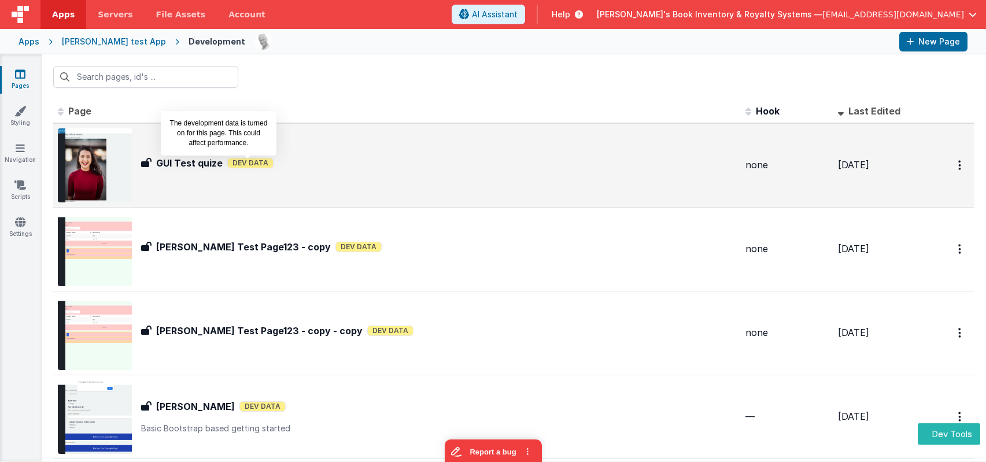
click at [235, 161] on span "Dev Data" at bounding box center [250, 163] width 46 height 10
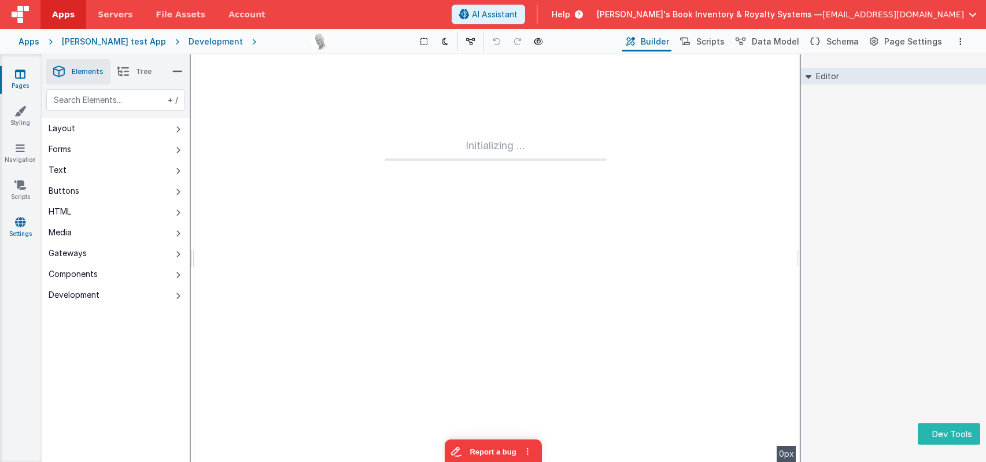
click at [20, 225] on icon at bounding box center [20, 222] width 10 height 12
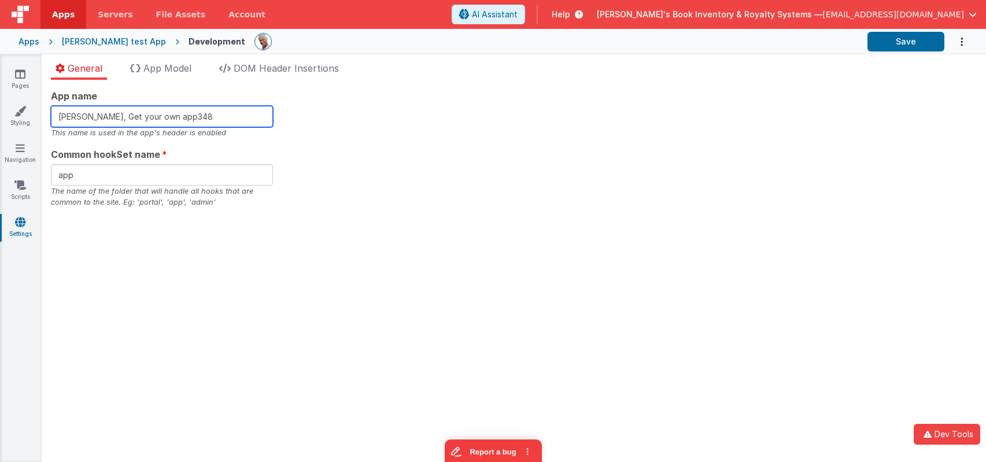
type input "Charles GUI, Get your own app413"
type input "app336"
click at [207, 116] on input "Charles GUI, Get your own app413" at bounding box center [162, 116] width 222 height 21
type input "Charles GUI, Get your own app4131"
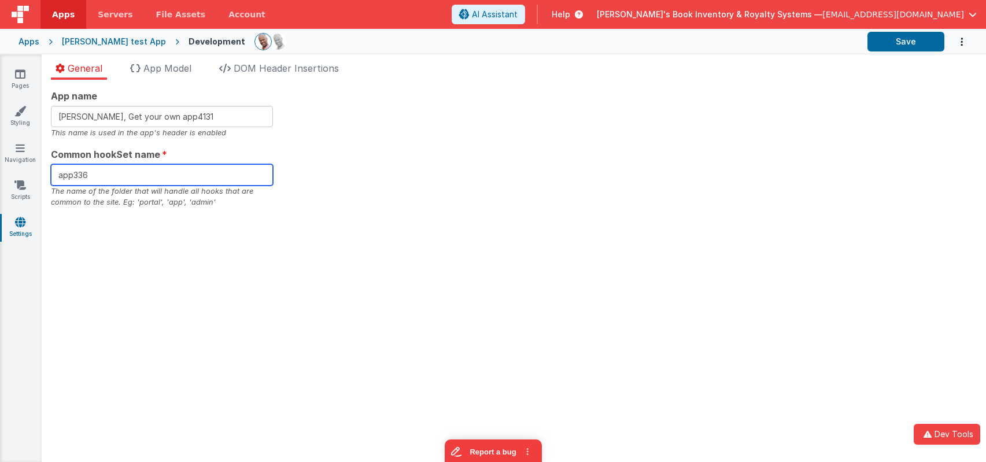
click at [184, 176] on input "app336" at bounding box center [162, 174] width 222 height 21
type input "app3361"
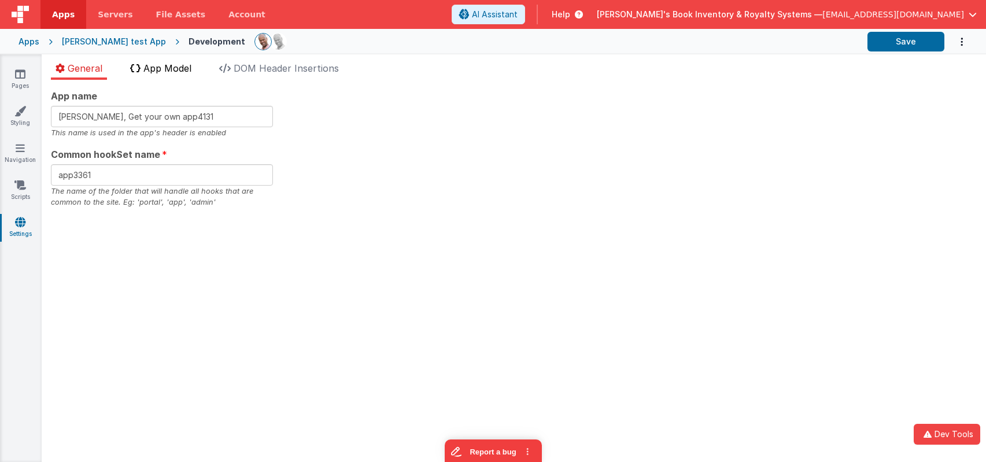
click at [177, 65] on span "App Model" at bounding box center [167, 68] width 48 height 12
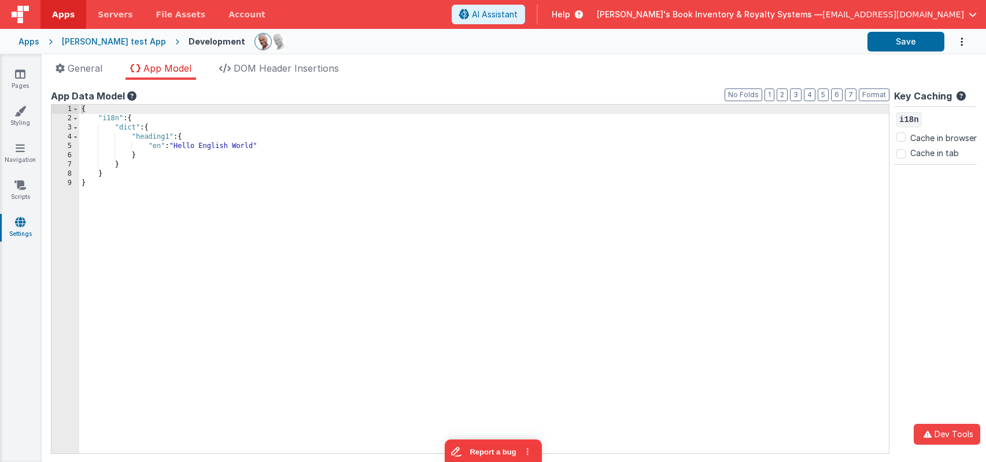
click at [257, 147] on div "{ "i18n" : { "dict" : { "heading1" : { "en" : "Hello English World" } } } }" at bounding box center [483, 288] width 809 height 367
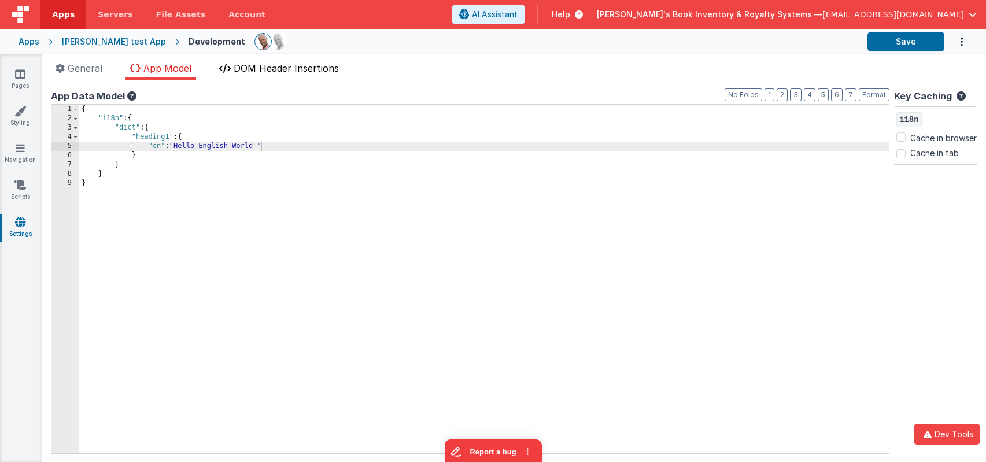
drag, startPoint x: 292, startPoint y: 65, endPoint x: 294, endPoint y: 72, distance: 6.6
click at [292, 65] on span "DOM Header Insertions" at bounding box center [286, 68] width 105 height 12
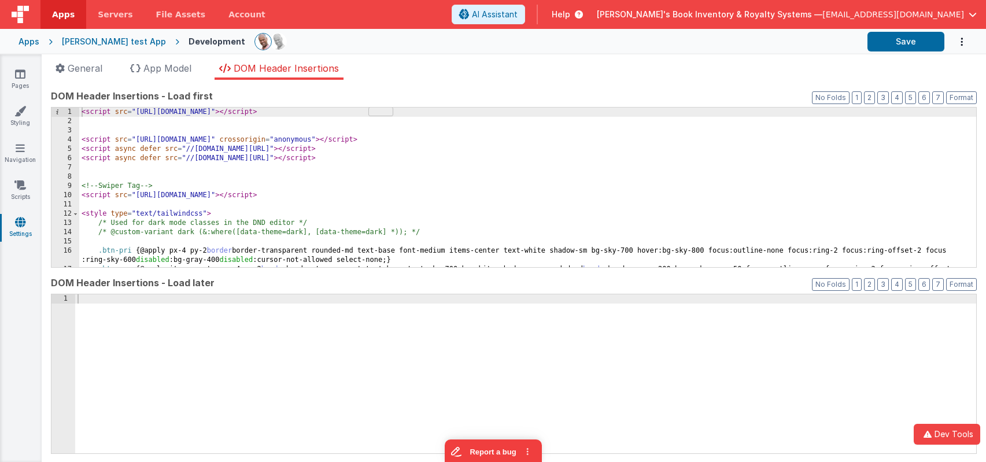
click at [404, 128] on div "< script src = "https://cdn.tailwindcss.com?plugins=forms,typography" > </ scri…" at bounding box center [527, 201] width 897 height 187
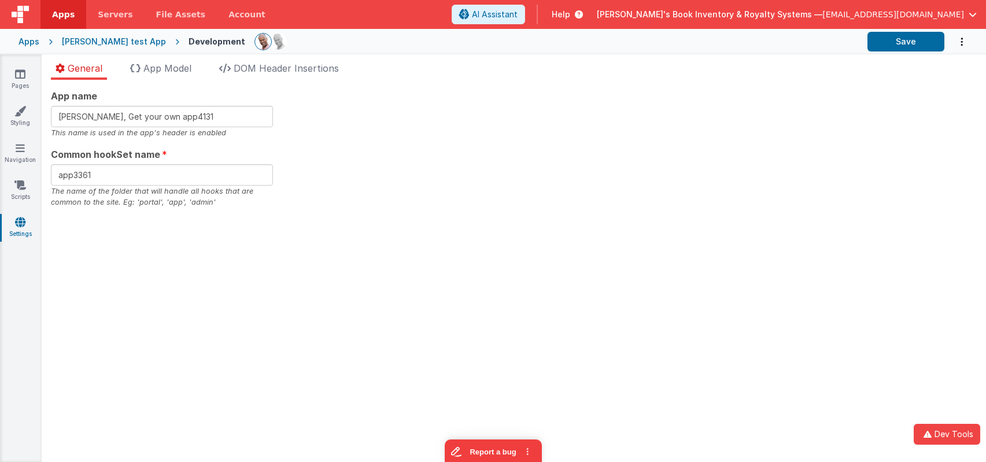
type input "Charles GUI, Get your own app413"
type input "app336"
click at [228, 115] on input "Charles GUI, Get your own app413" at bounding box center [162, 116] width 222 height 21
type input "Charles GUI, Get your own app4131"
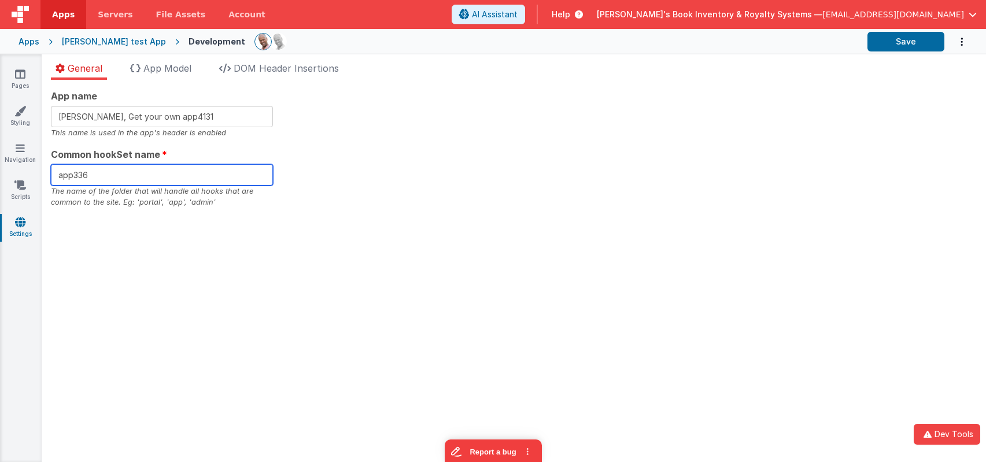
click at [167, 180] on input "app336" at bounding box center [162, 174] width 222 height 21
type input "app3361"
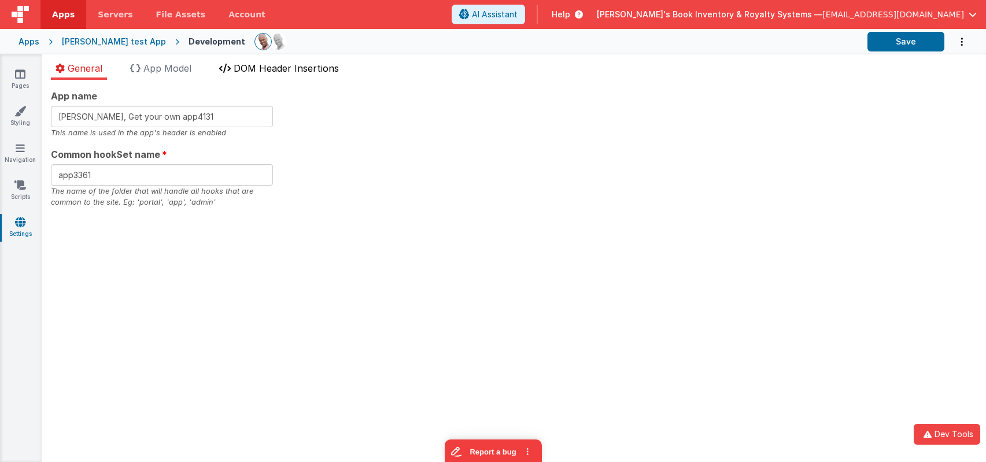
click at [299, 66] on span "DOM Header Insertions" at bounding box center [286, 68] width 105 height 12
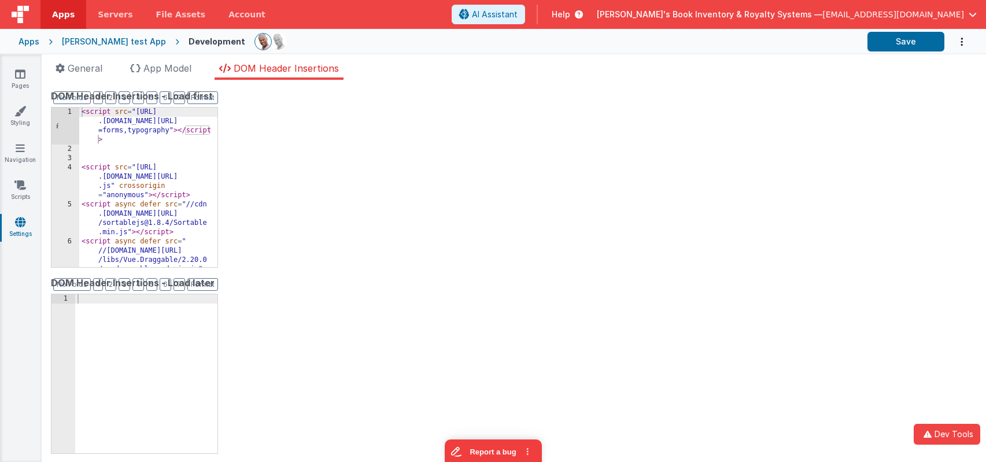
drag, startPoint x: 162, startPoint y: 145, endPoint x: 158, endPoint y: 152, distance: 7.8
click at [162, 147] on div "< script src = "https://cdn .tailwindcss.com?plugins =forms,typography" > </ sc…" at bounding box center [148, 229] width 138 height 243
click at [158, 153] on div "< script src = "https://cdn .tailwindcss.com?plugins =forms,typography" > </ sc…" at bounding box center [148, 229] width 138 height 243
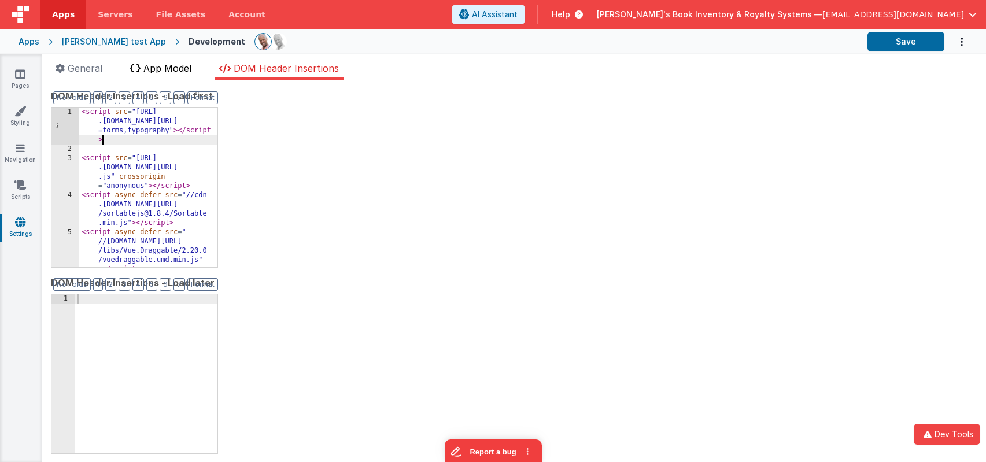
click at [180, 66] on span "App Model" at bounding box center [167, 68] width 48 height 12
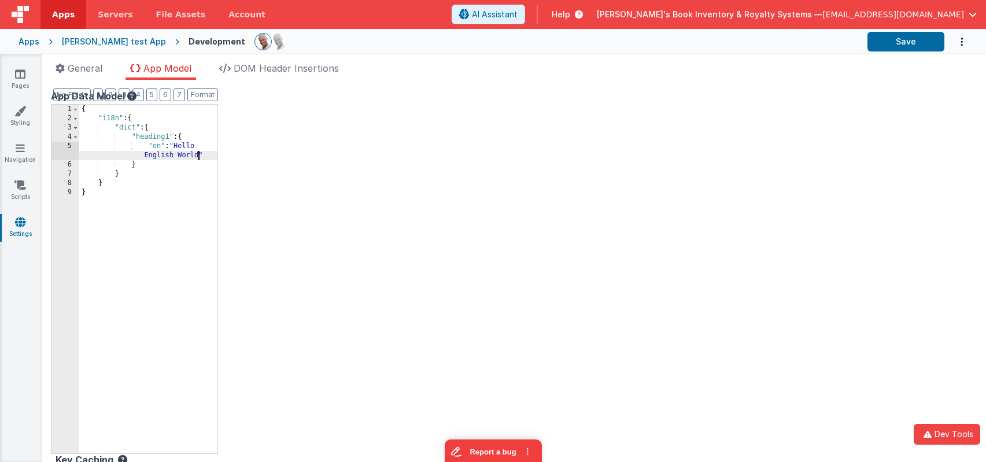
drag, startPoint x: 197, startPoint y: 155, endPoint x: 219, endPoint y: 160, distance: 22.6
click at [198, 155] on div "{ "i18n" : { "dict" : { "heading1" : { "en" : "Hello English World" } } } }" at bounding box center [148, 288] width 138 height 367
click at [894, 45] on button "Save" at bounding box center [905, 42] width 77 height 20
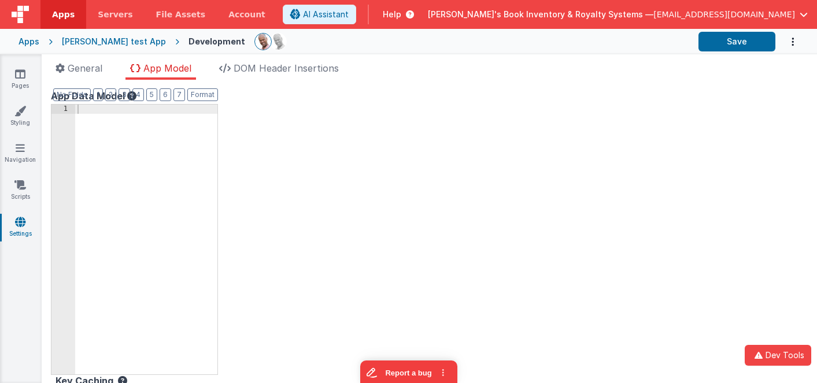
drag, startPoint x: 8, startPoint y: 273, endPoint x: 1, endPoint y: 271, distance: 7.3
click at [7, 273] on div "Pages Styling Navigation Scripts Settings" at bounding box center [21, 218] width 42 height 329
